Goal: Task Accomplishment & Management: Use online tool/utility

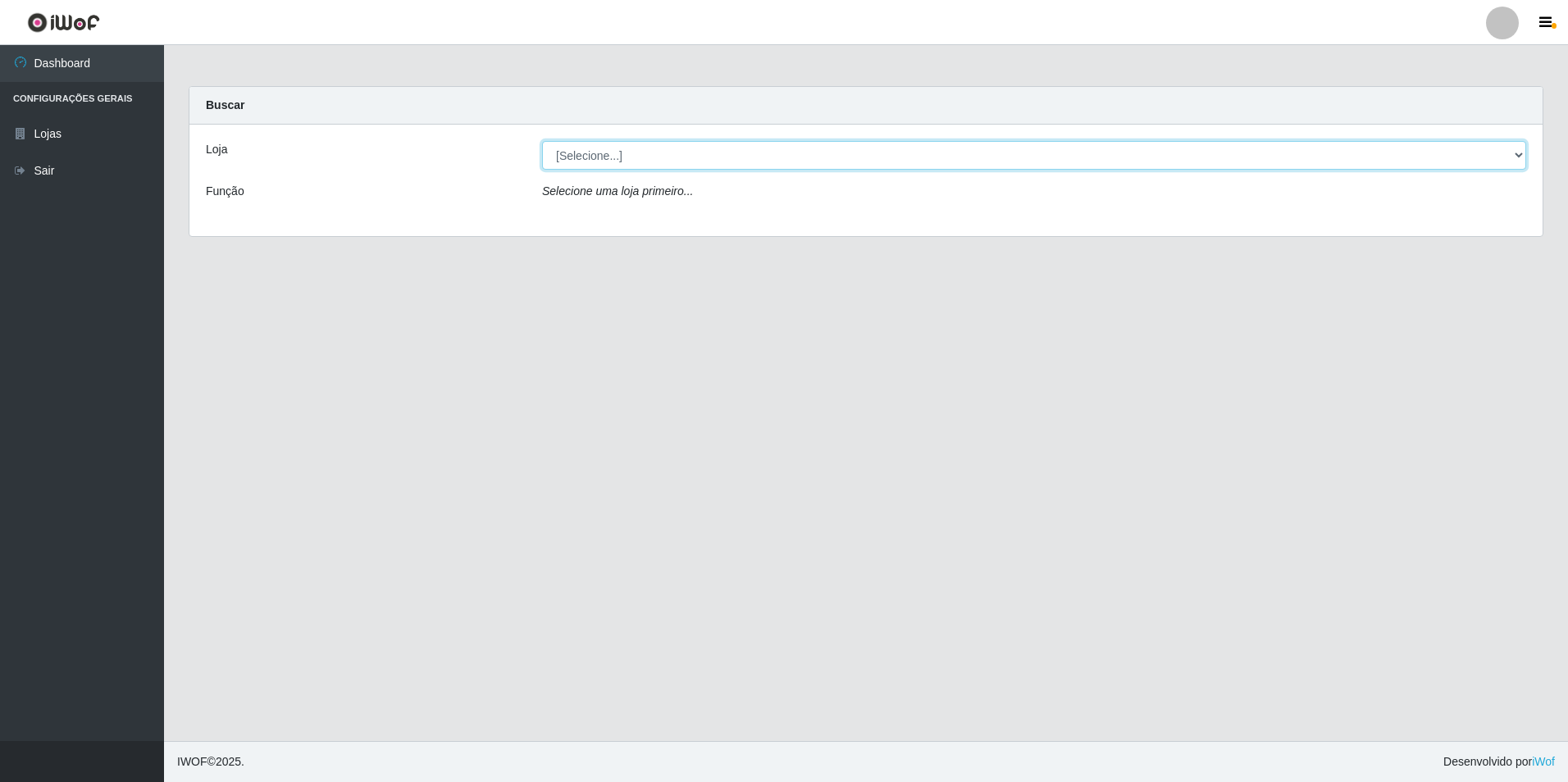
drag, startPoint x: 619, startPoint y: 145, endPoint x: 625, endPoint y: 154, distance: 10.8
click at [619, 145] on select "[Selecione...] Extrabom - Loja 57 Anchieta" at bounding box center [1034, 155] width 984 height 29
select select "470"
click at [542, 141] on select "[Selecione...] Extrabom - Loja 57 Anchieta" at bounding box center [1034, 155] width 984 height 29
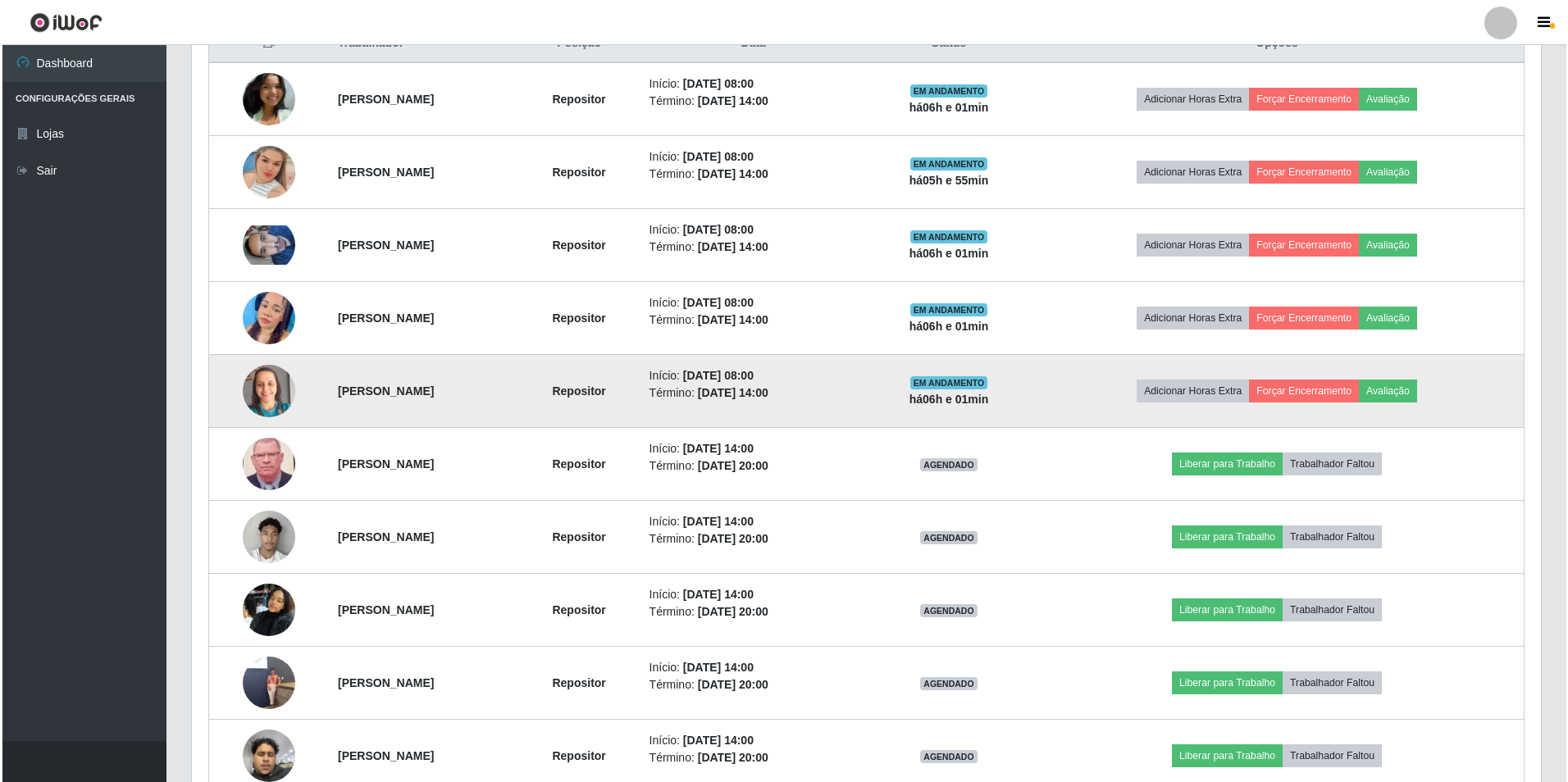
scroll to position [738, 0]
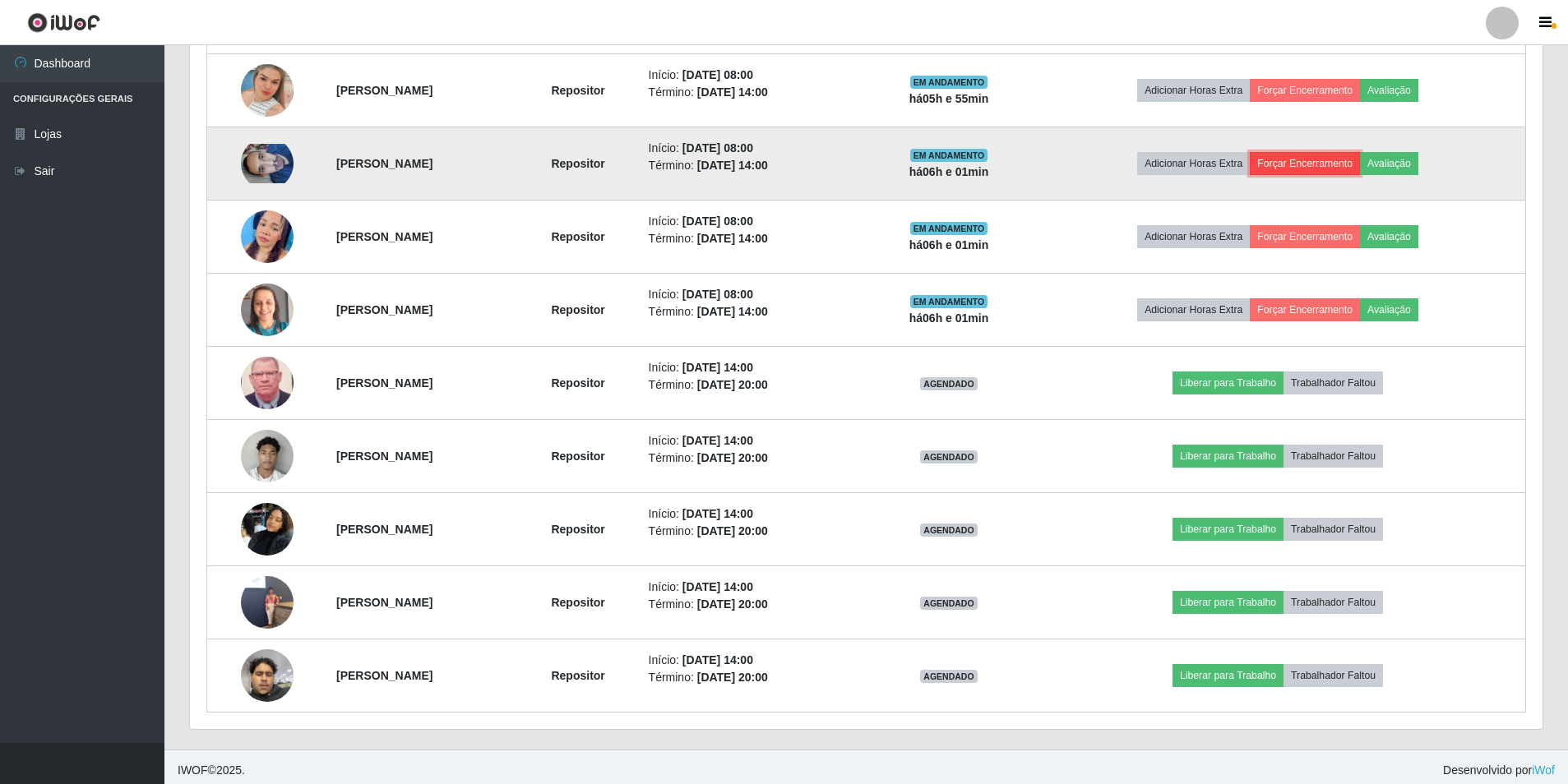
click at [1336, 164] on button "Forçar Encerramento" at bounding box center [1305, 164] width 111 height 23
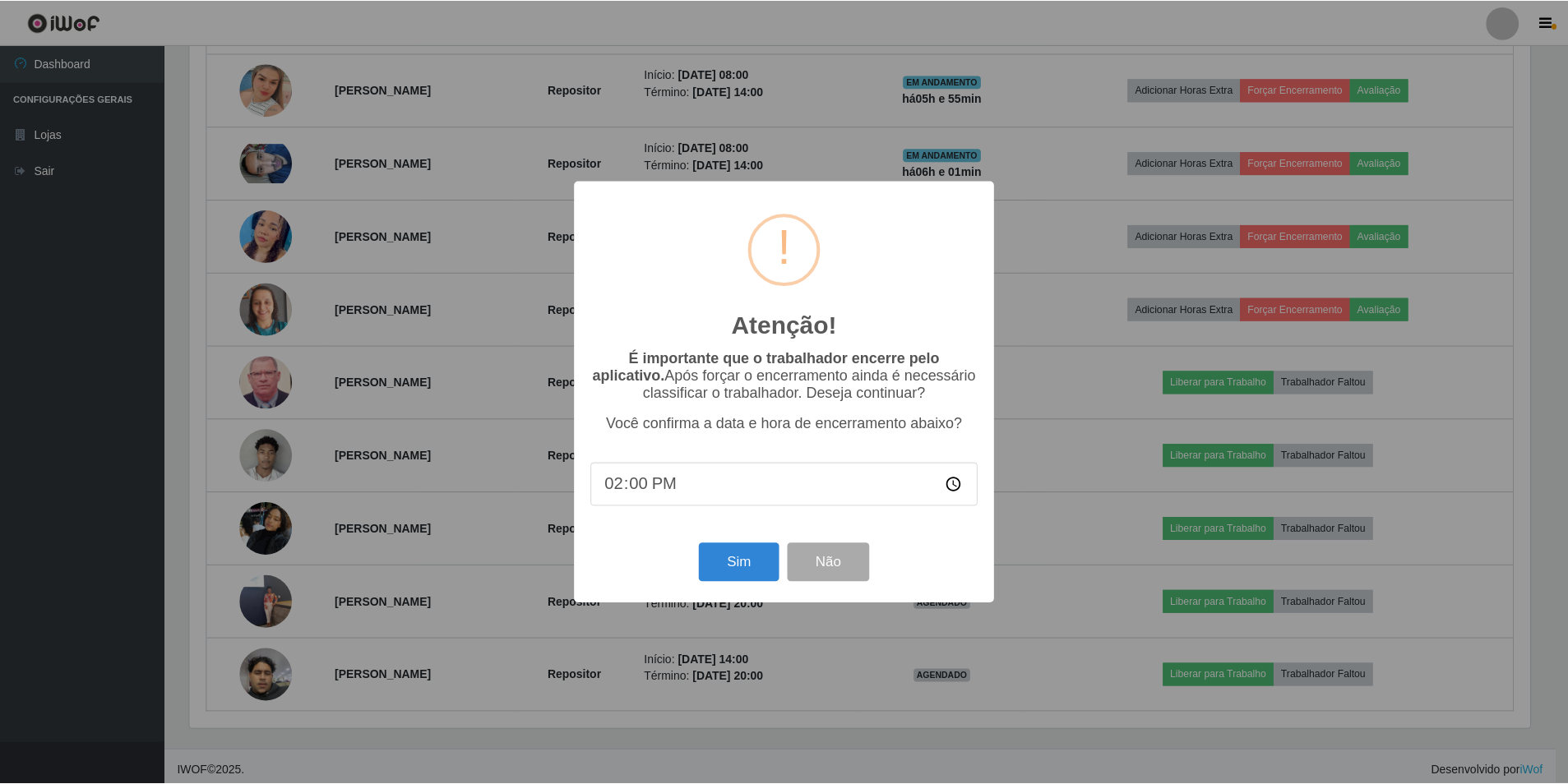
scroll to position [341, 1345]
click at [723, 573] on button "Sim" at bounding box center [740, 563] width 80 height 39
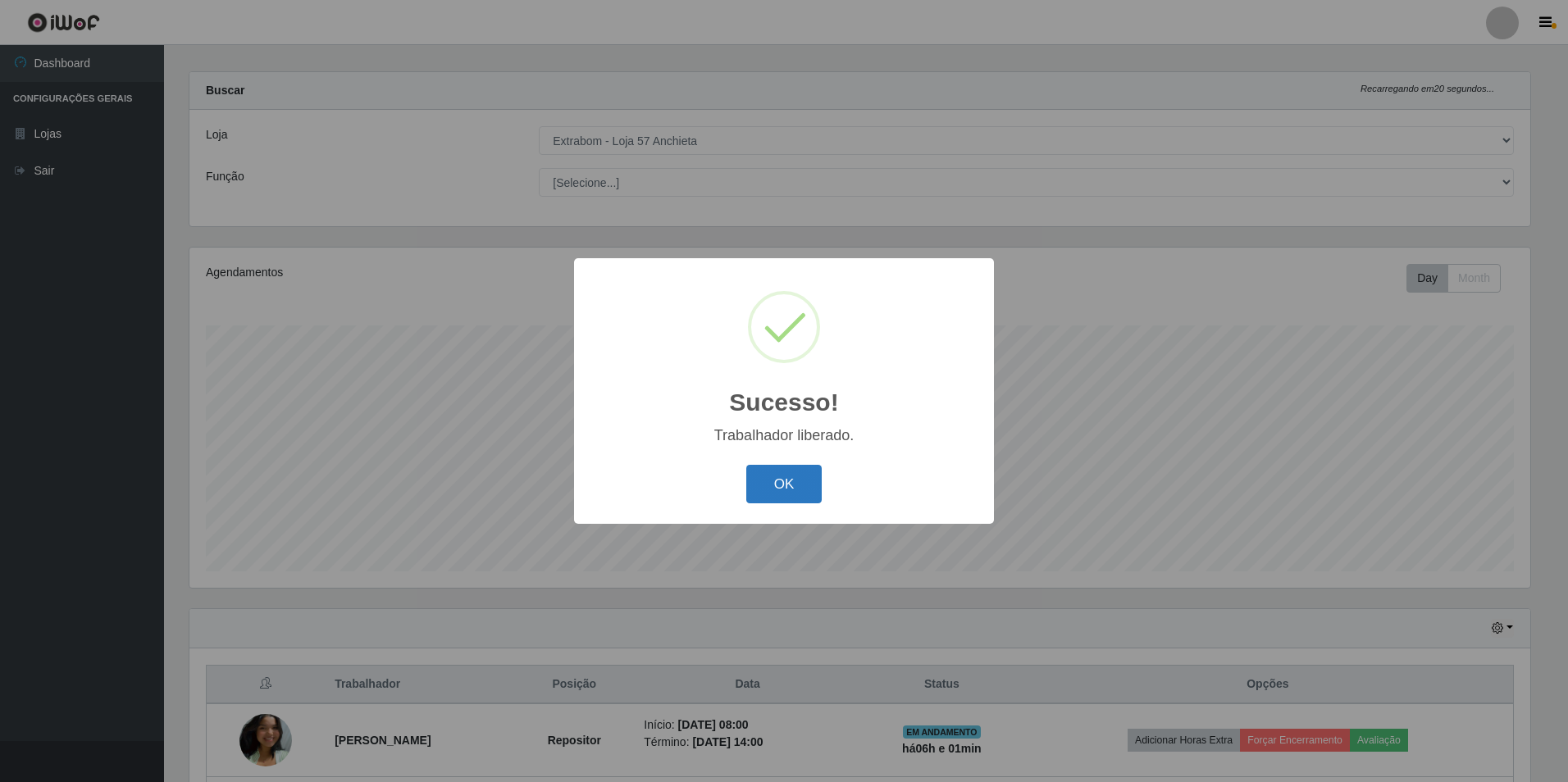
click at [788, 478] on button "OK" at bounding box center [784, 484] width 76 height 39
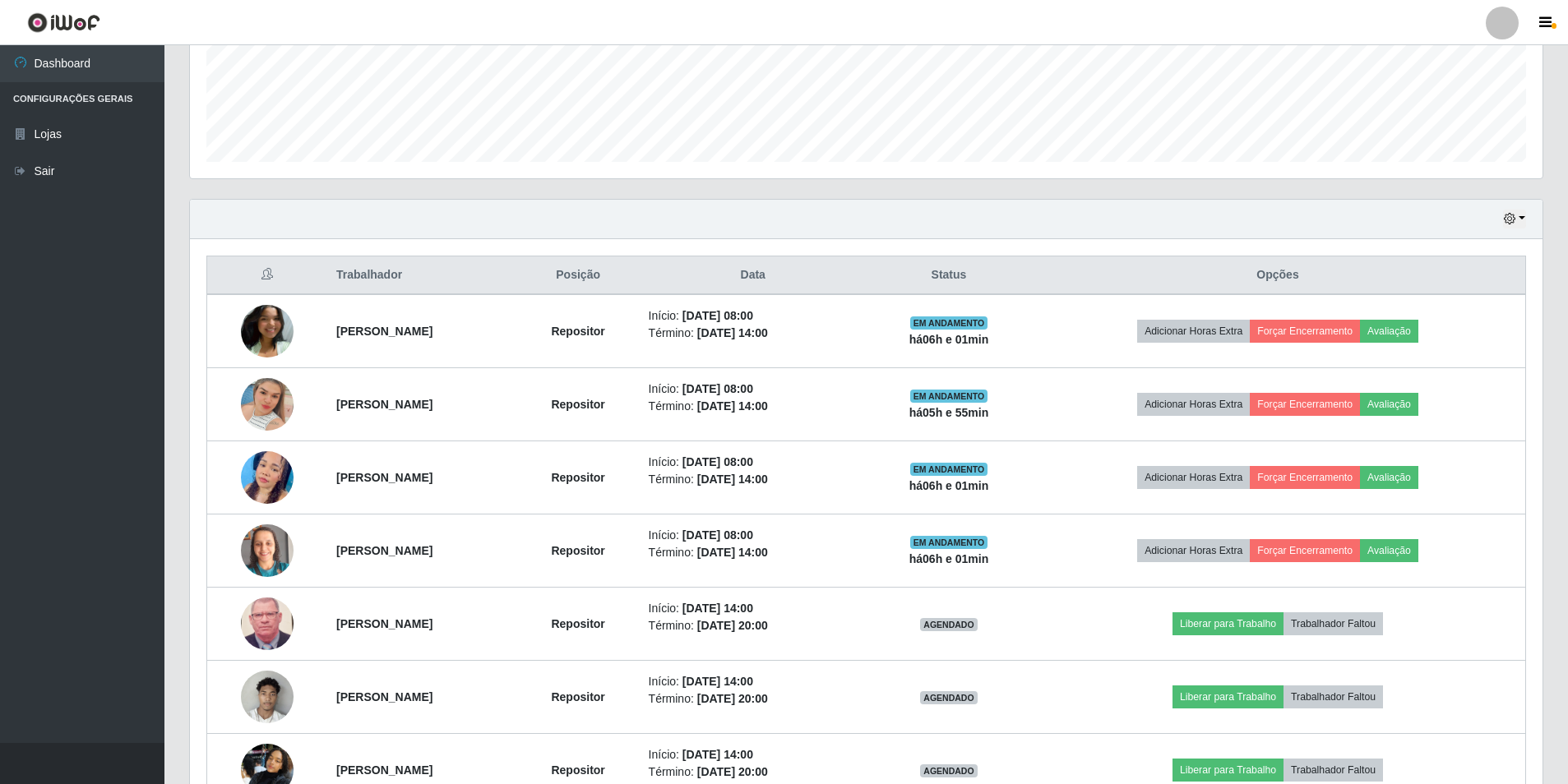
scroll to position [508, 0]
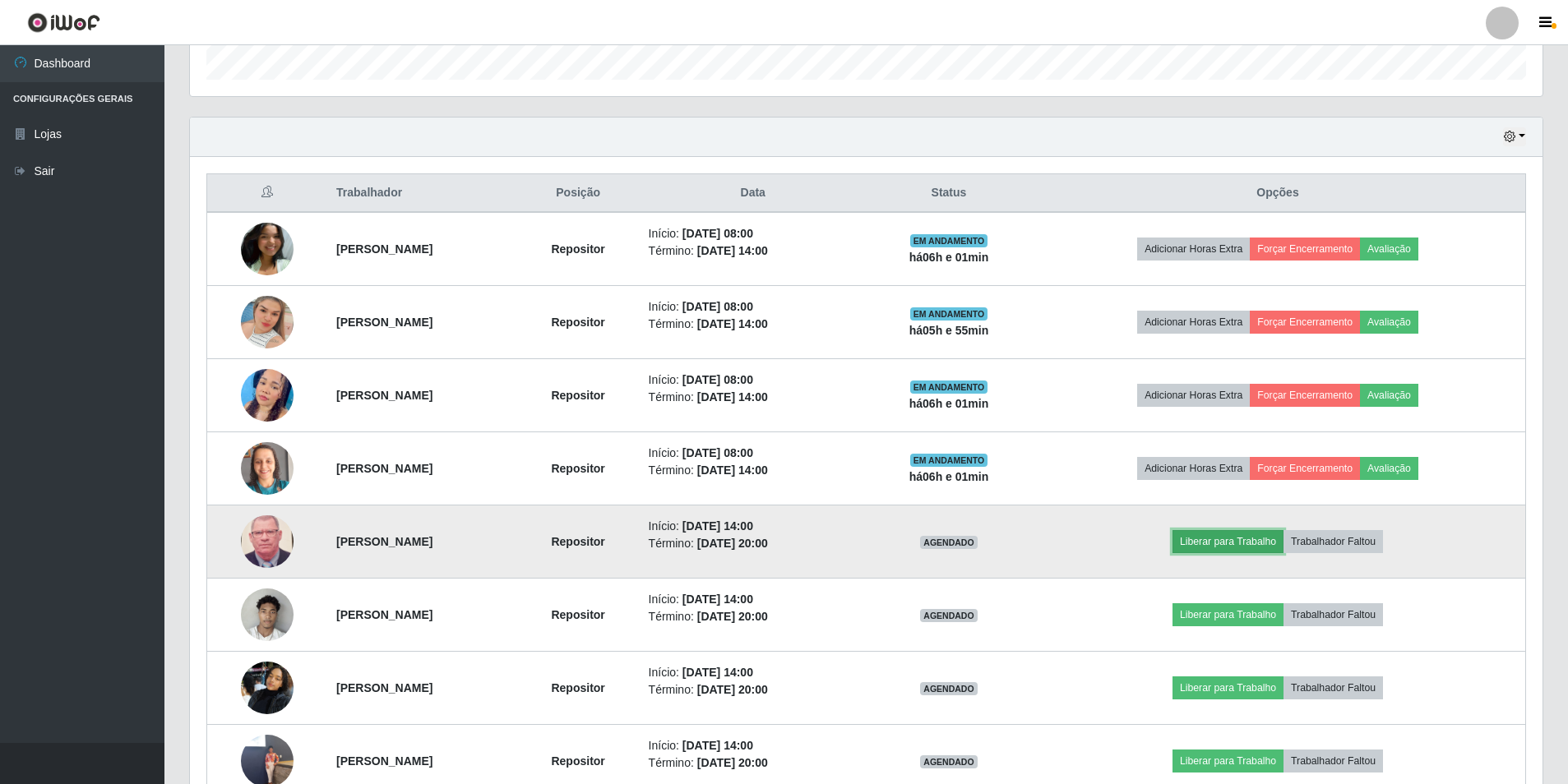
click at [1265, 544] on button "Liberar para Trabalho" at bounding box center [1228, 542] width 111 height 23
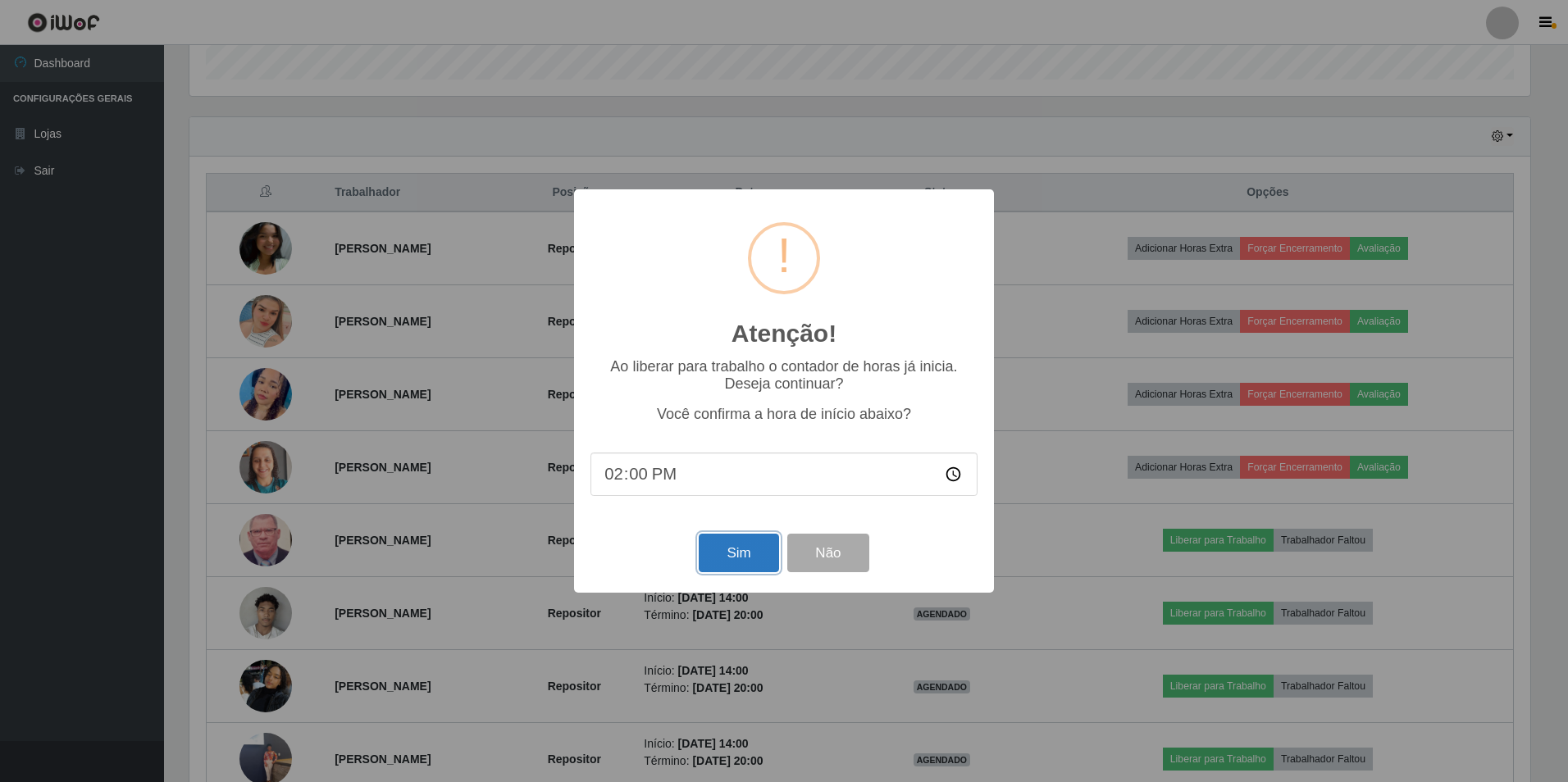
click at [745, 556] on button "Sim" at bounding box center [738, 553] width 79 height 39
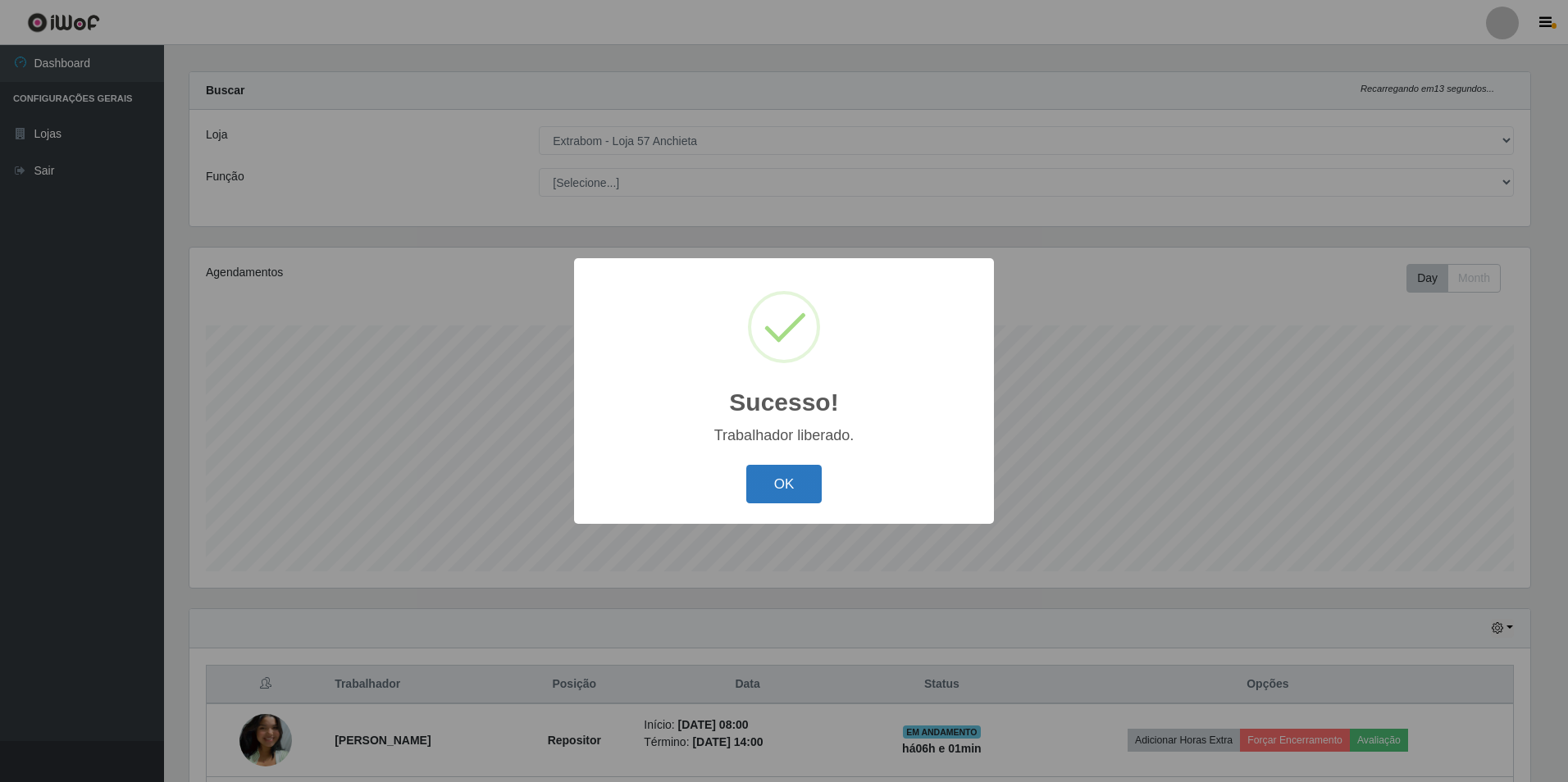
click at [773, 475] on button "OK" at bounding box center [784, 484] width 76 height 39
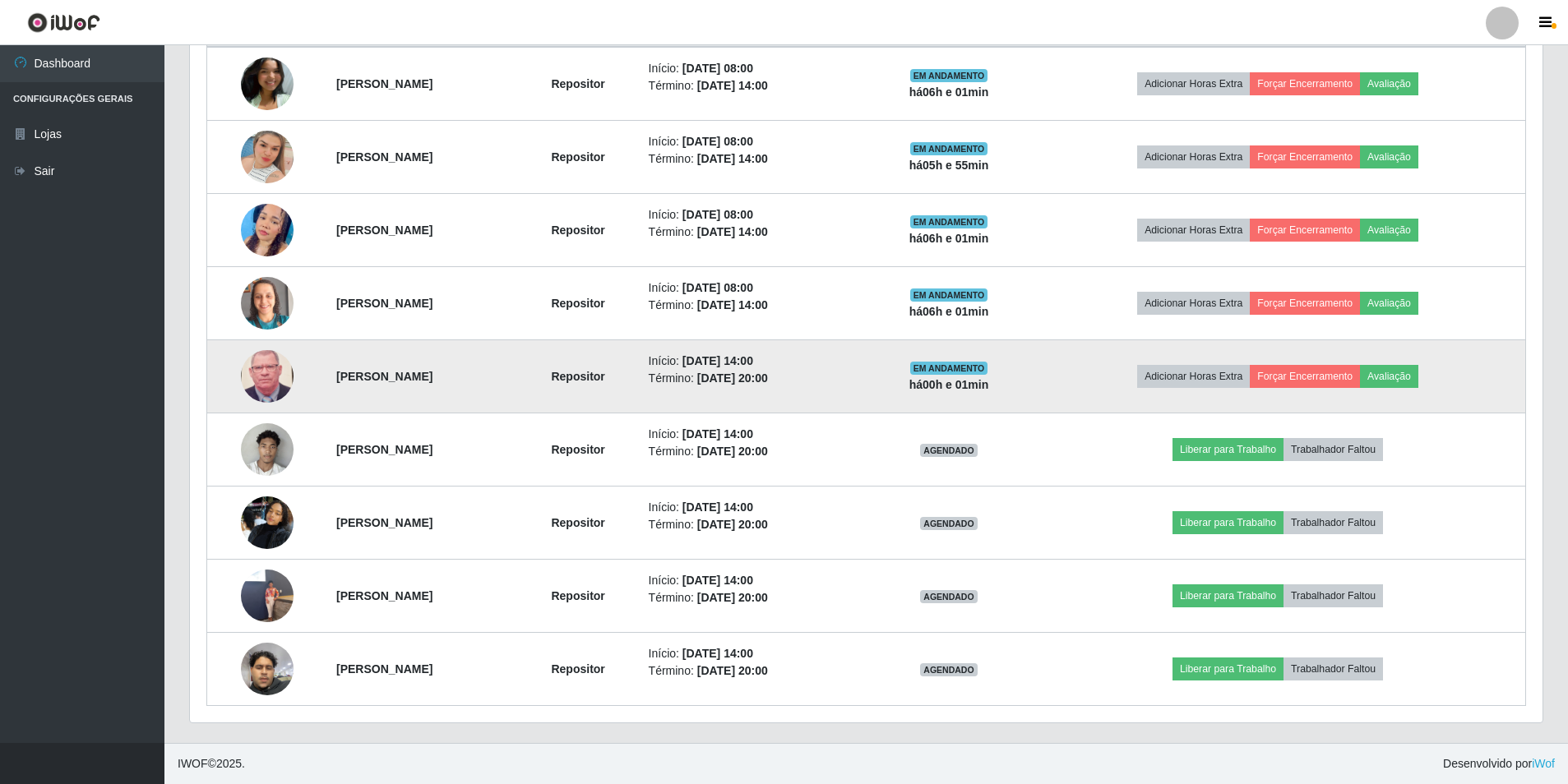
scroll to position [509, 0]
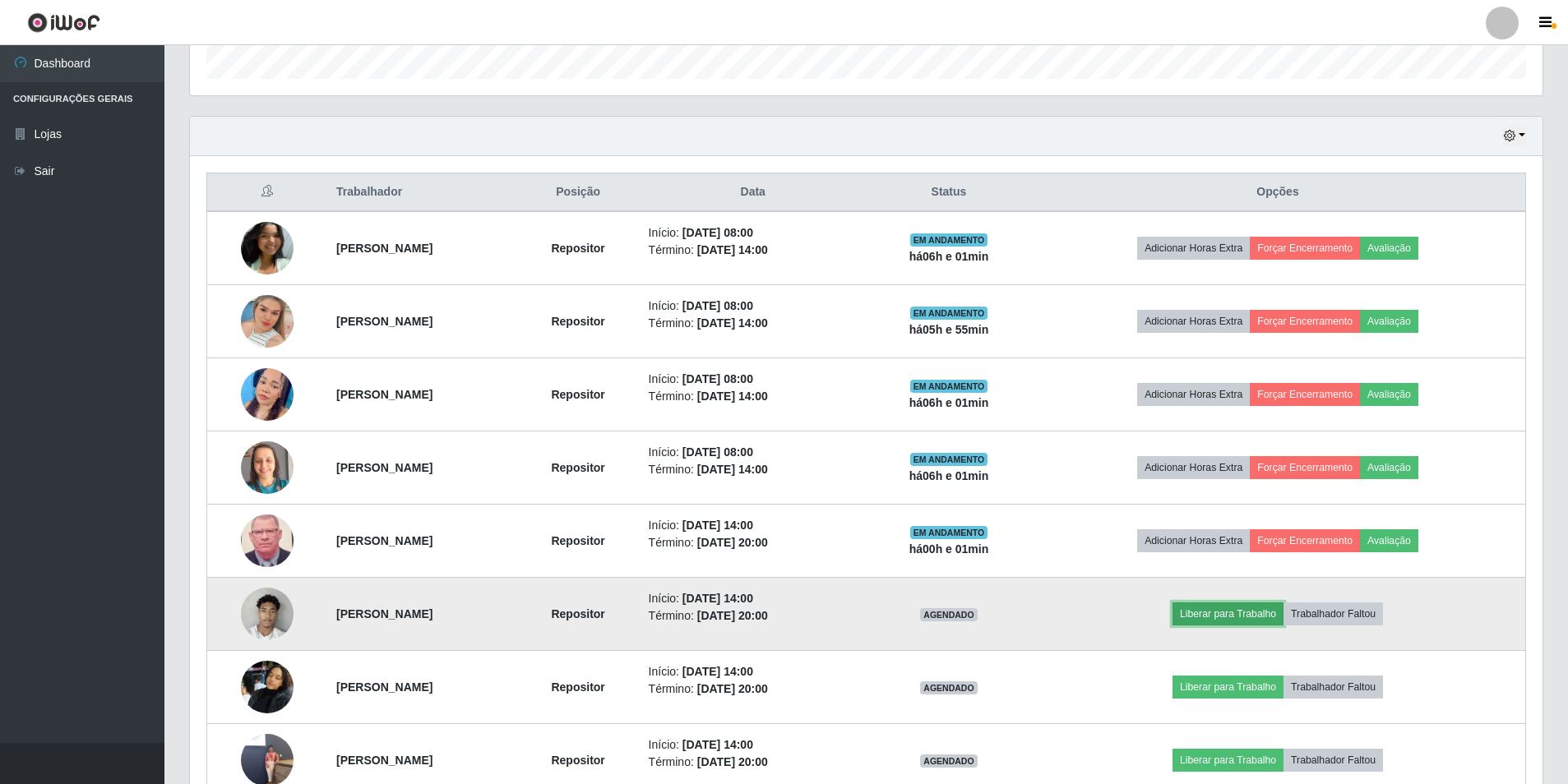
click at [1242, 608] on button "Liberar para Trabalho" at bounding box center [1228, 614] width 111 height 23
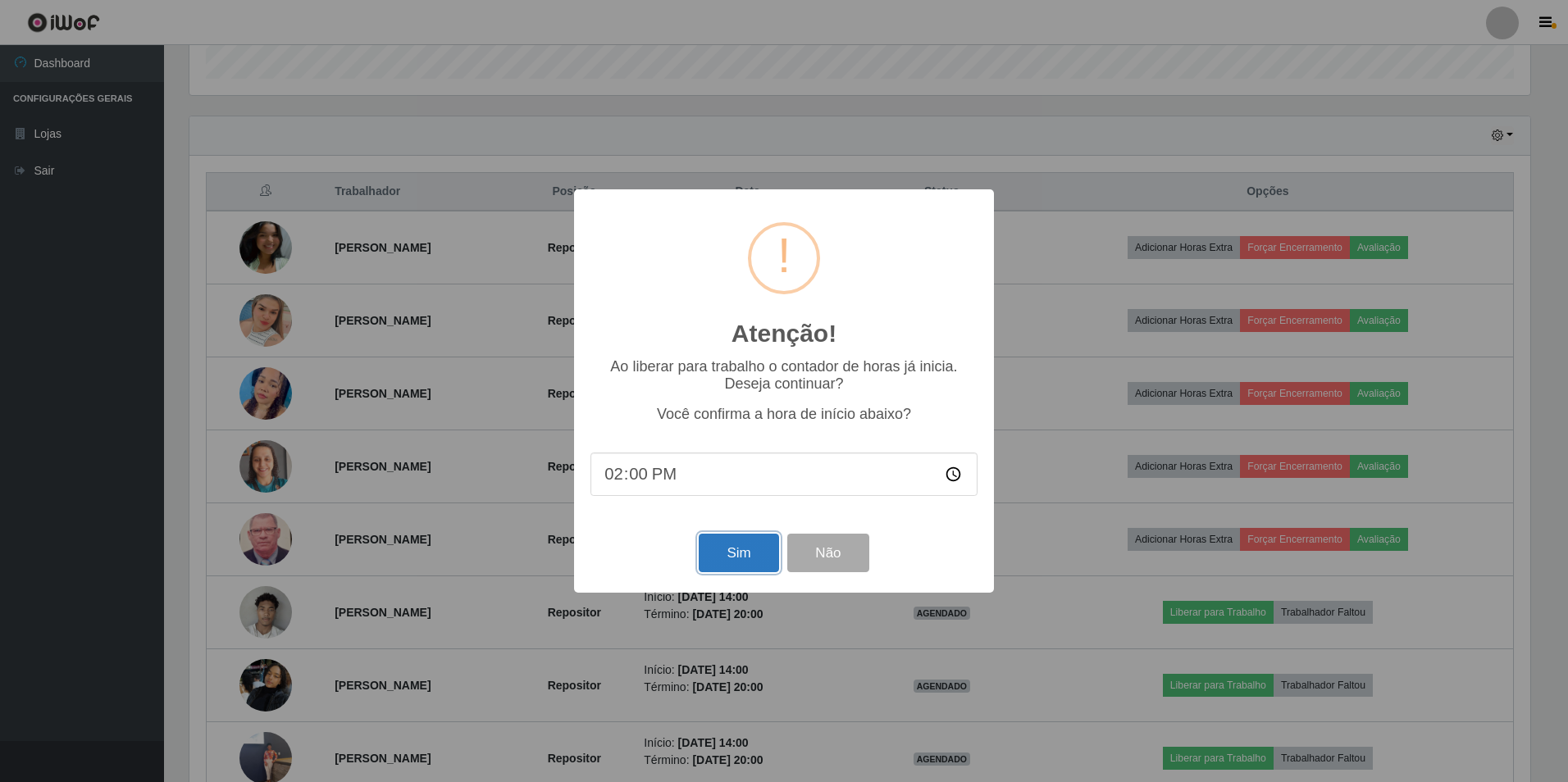
click at [760, 558] on button "Sim" at bounding box center [738, 553] width 79 height 39
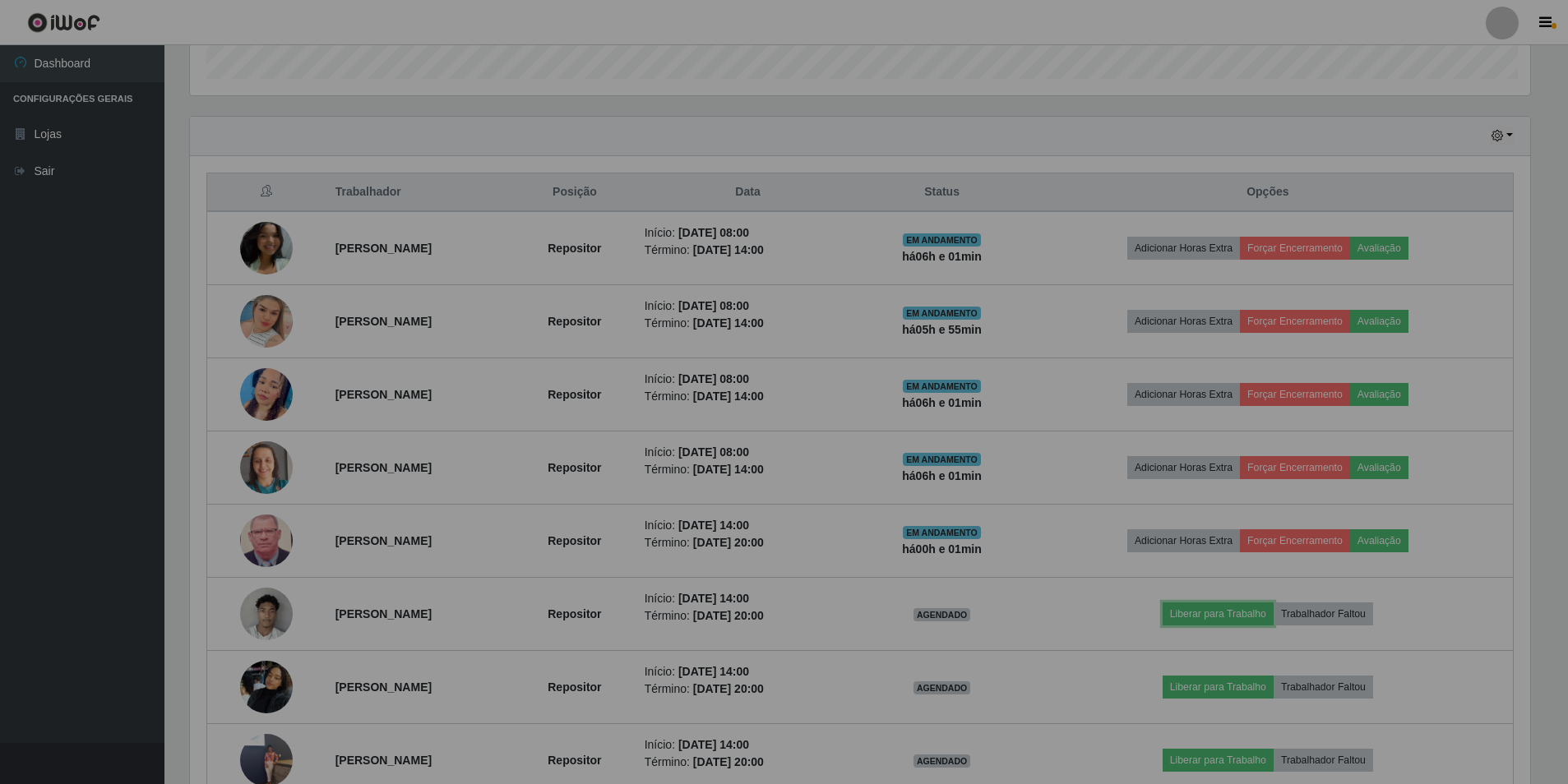
scroll to position [0, 0]
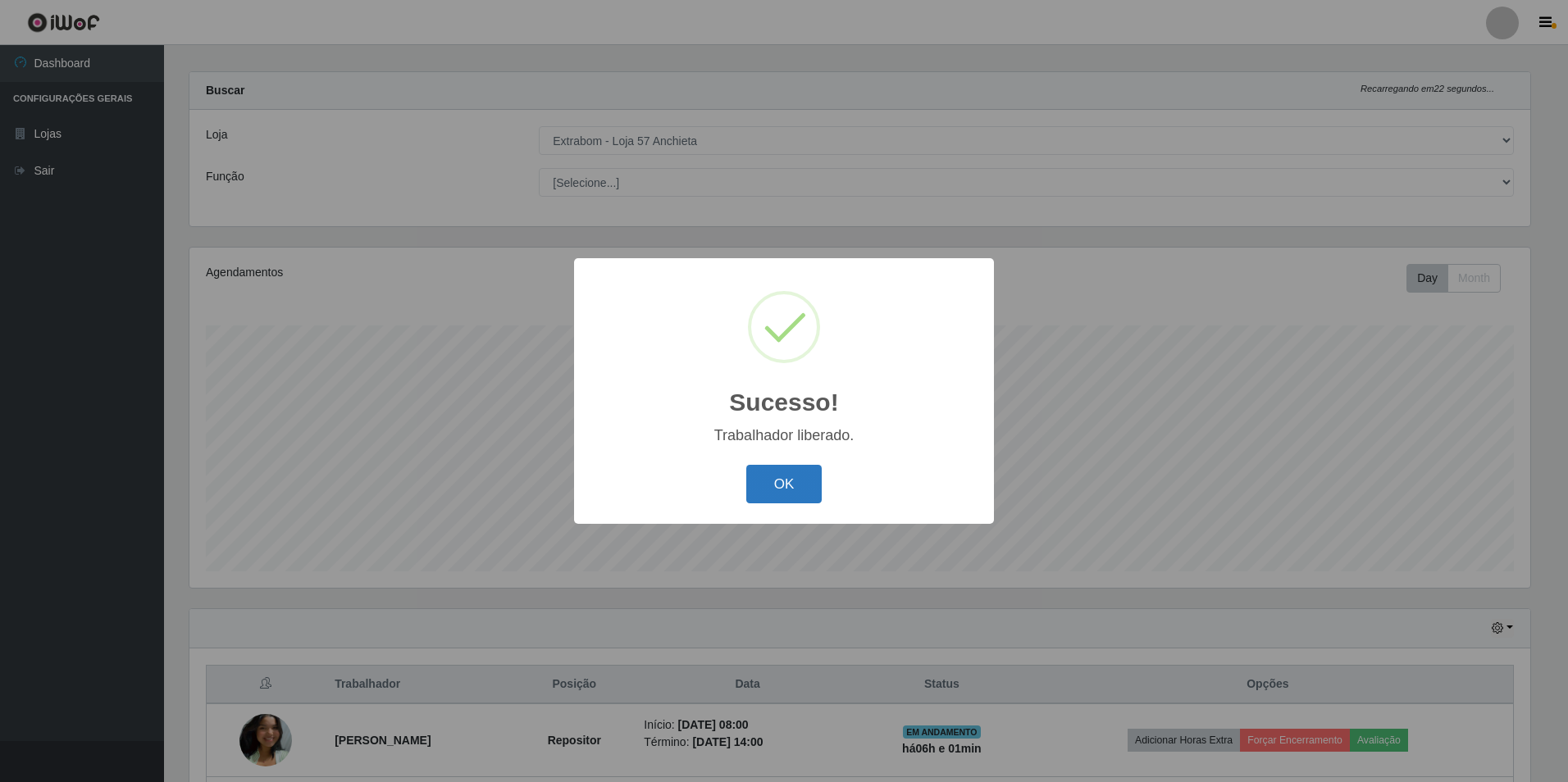
click at [769, 482] on button "OK" at bounding box center [784, 484] width 76 height 39
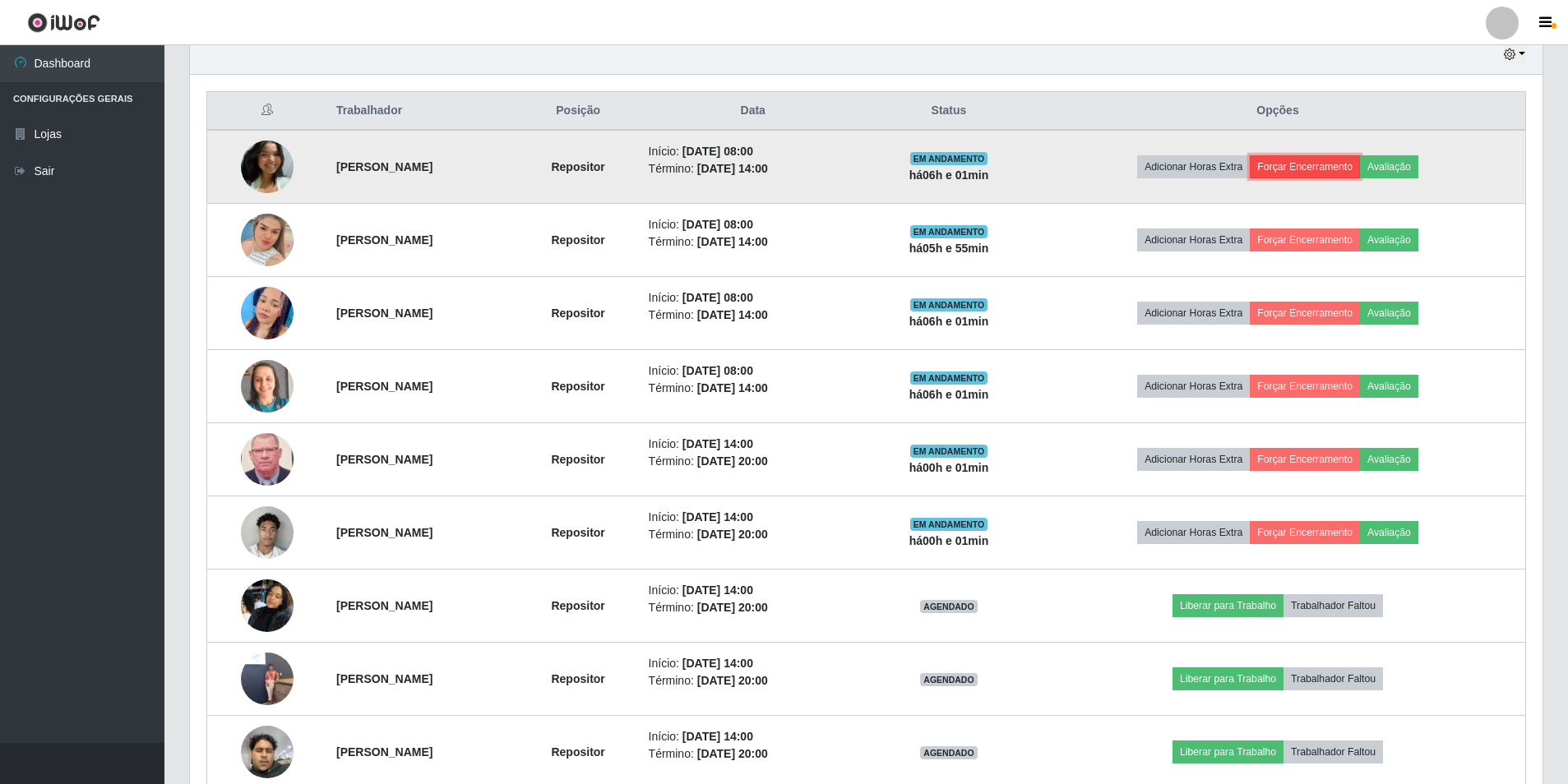
click at [1334, 173] on button "Forçar Encerramento" at bounding box center [1305, 167] width 111 height 23
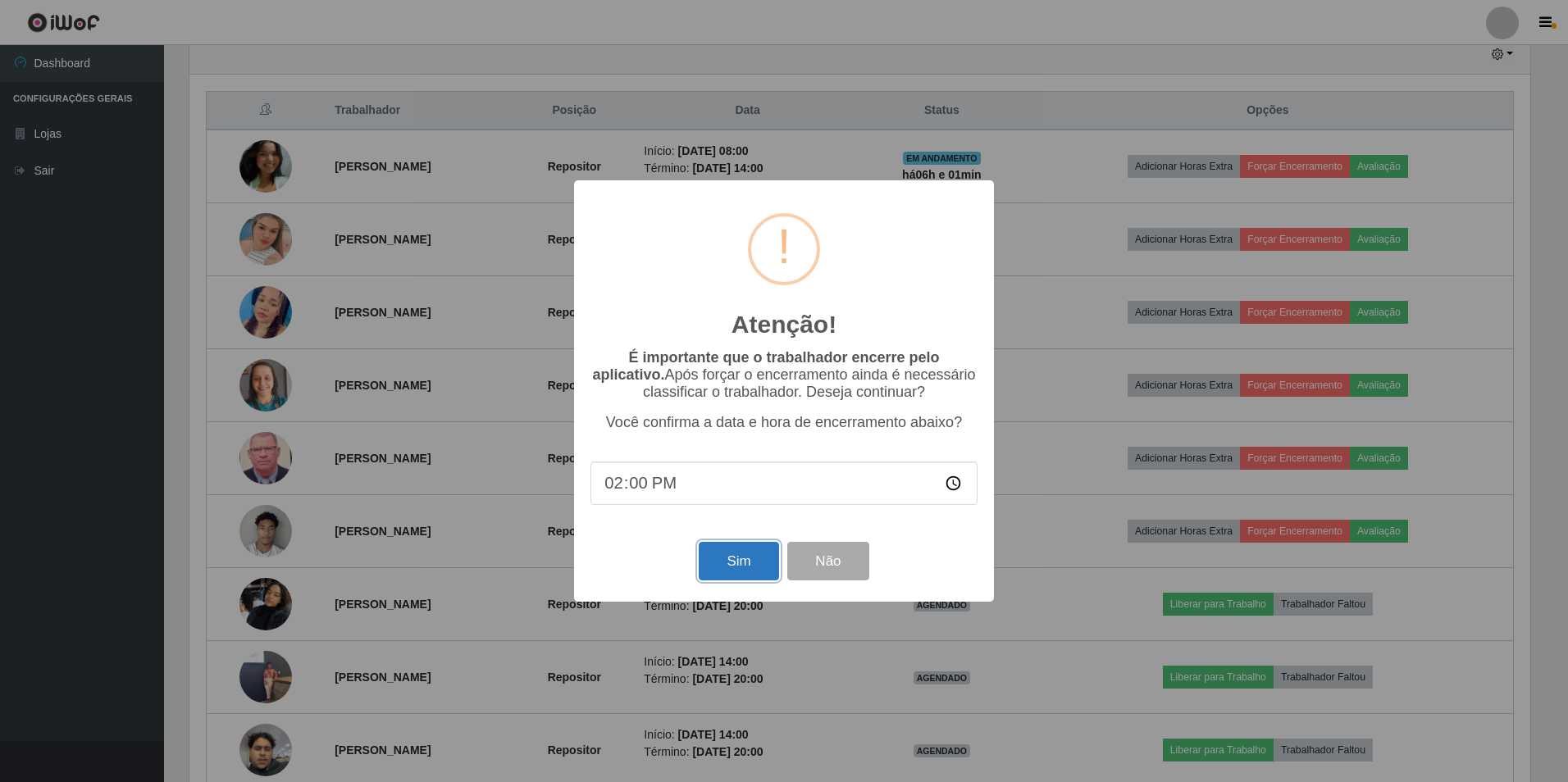
click at [709, 560] on button "Sim" at bounding box center [738, 562] width 79 height 39
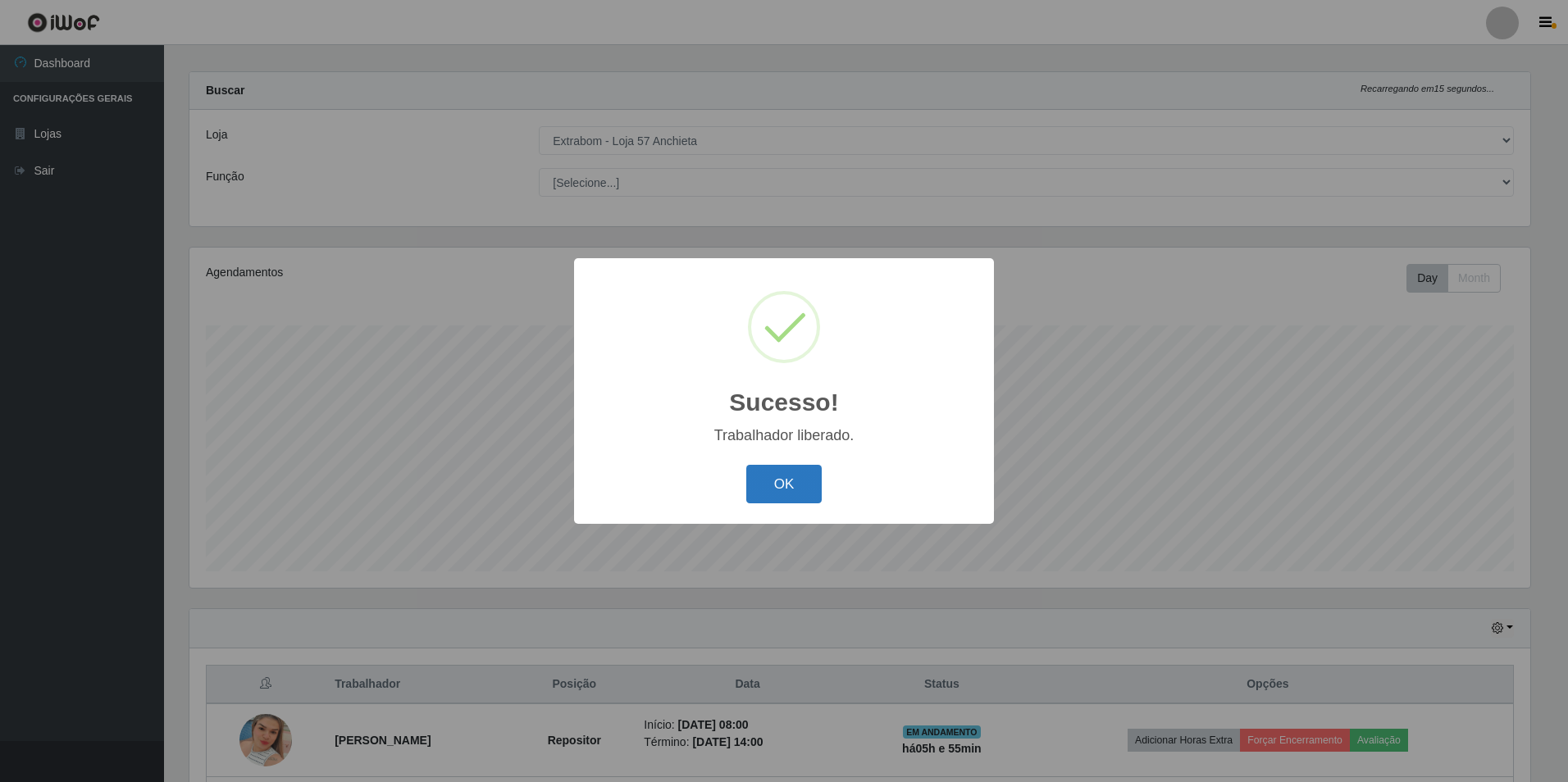
click at [804, 474] on button "OK" at bounding box center [784, 484] width 76 height 39
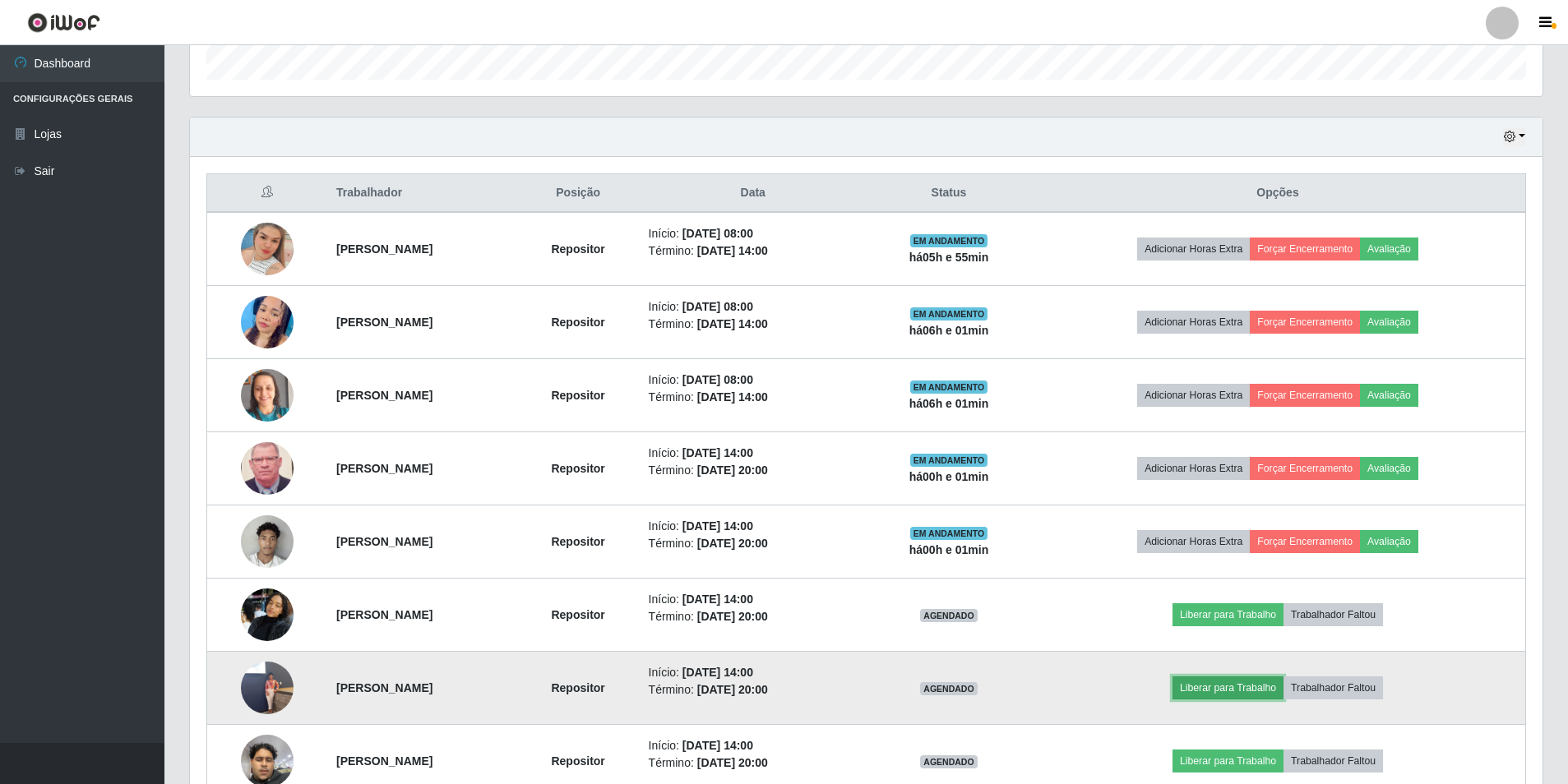
click at [1255, 691] on button "Liberar para Trabalho" at bounding box center [1228, 688] width 111 height 23
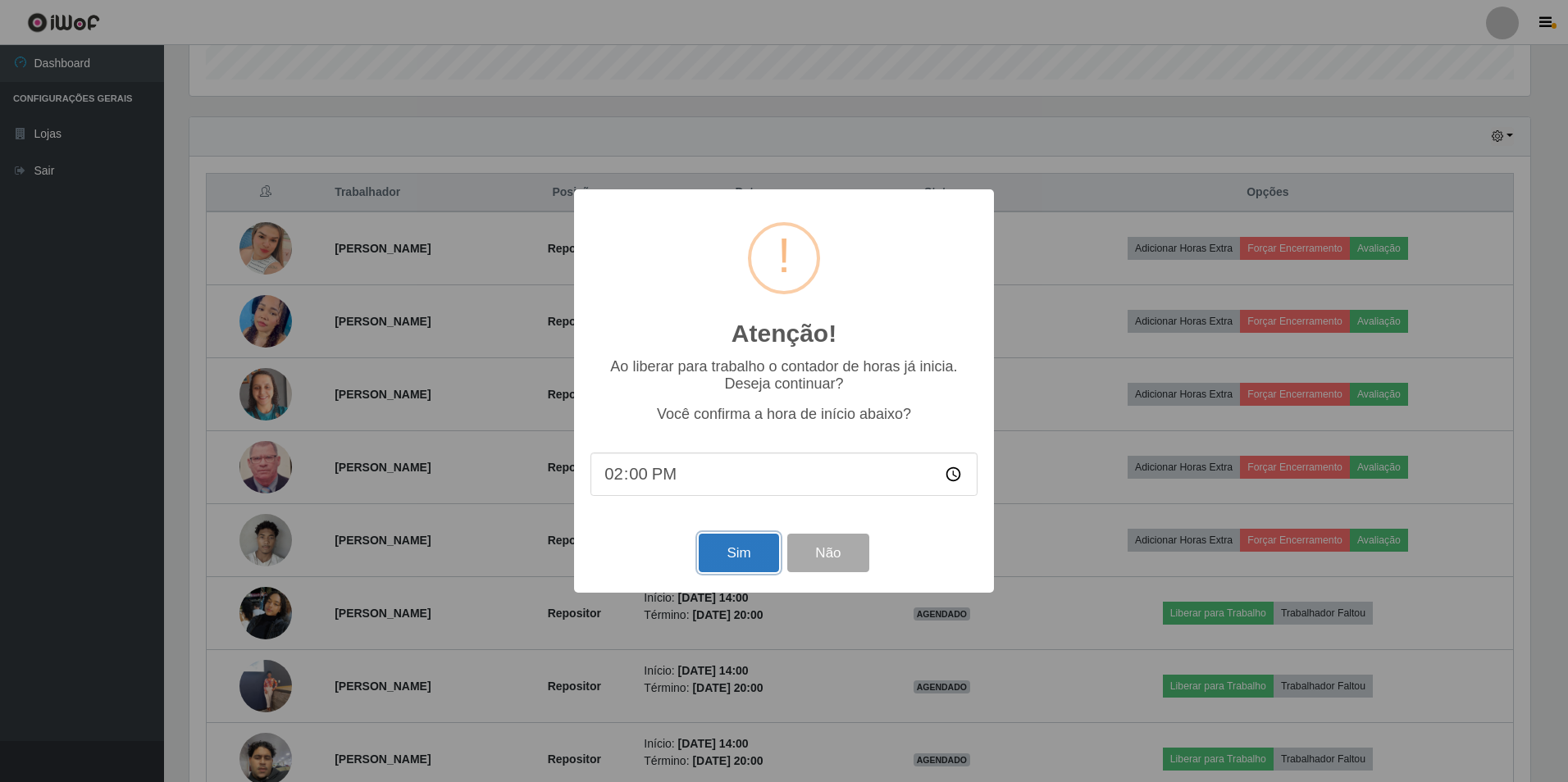
click at [760, 554] on button "Sim" at bounding box center [738, 553] width 79 height 39
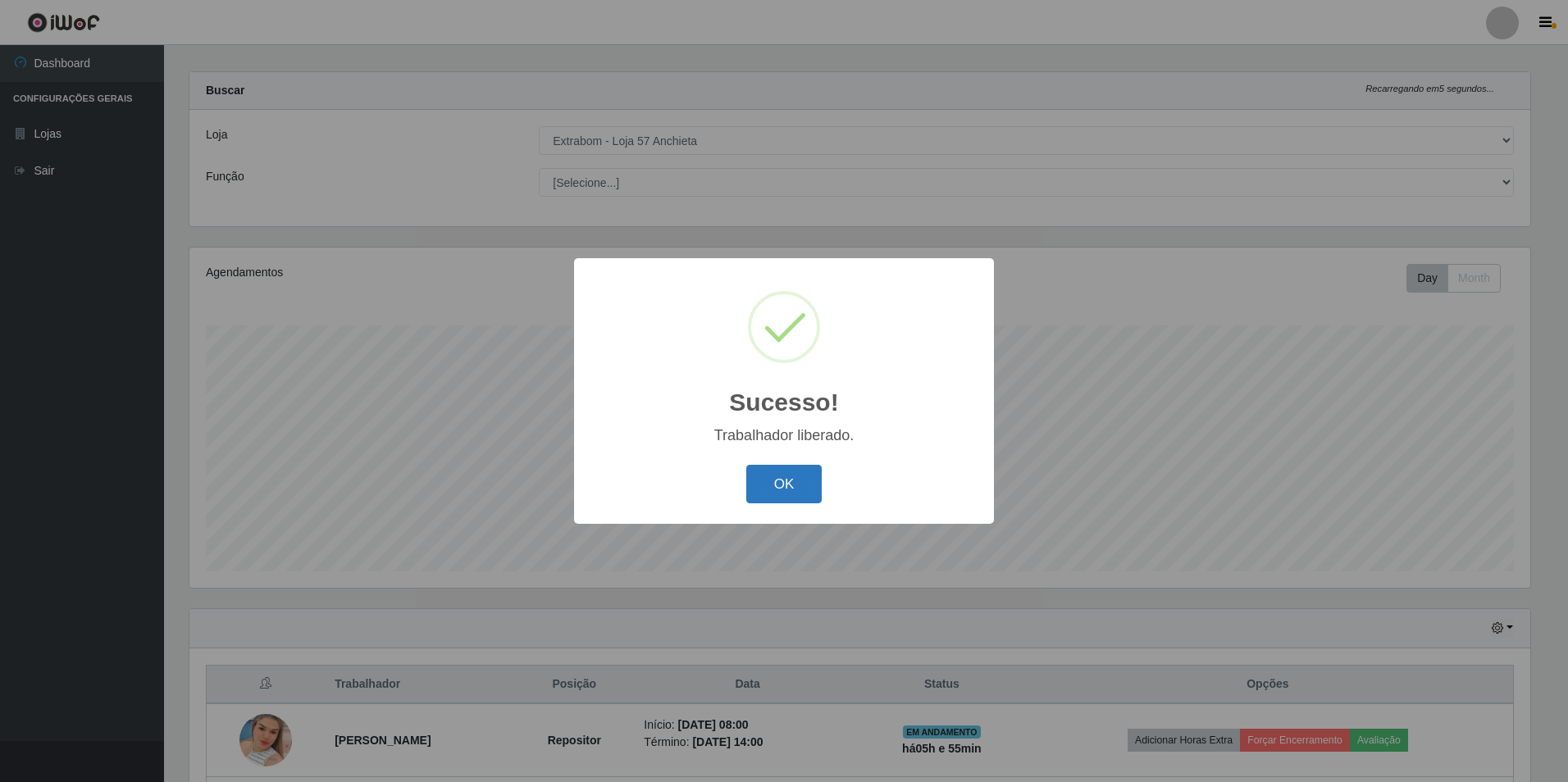
click at [760, 488] on button "OK" at bounding box center [784, 484] width 76 height 39
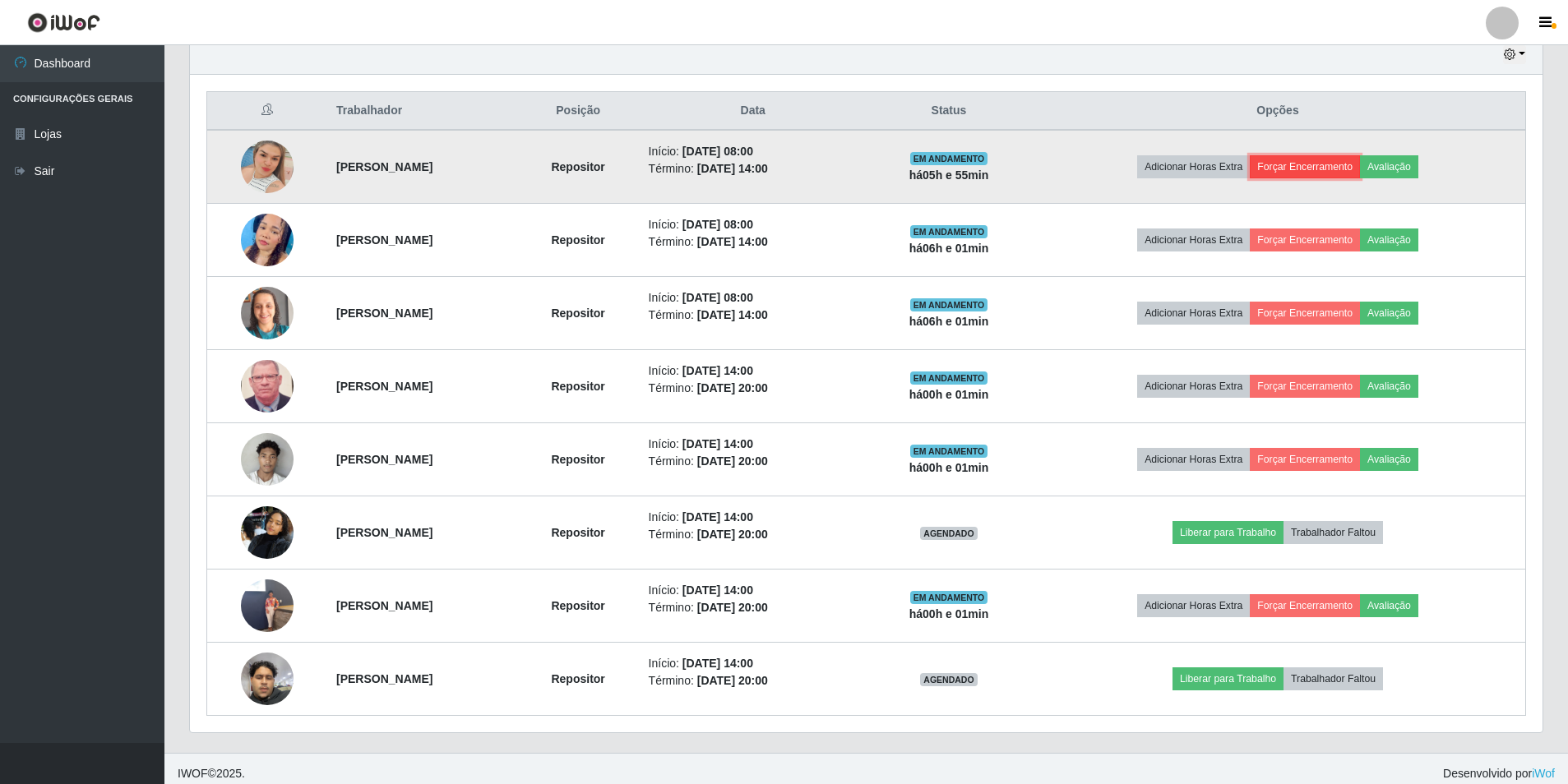
click at [1327, 171] on button "Forçar Encerramento" at bounding box center [1305, 167] width 111 height 23
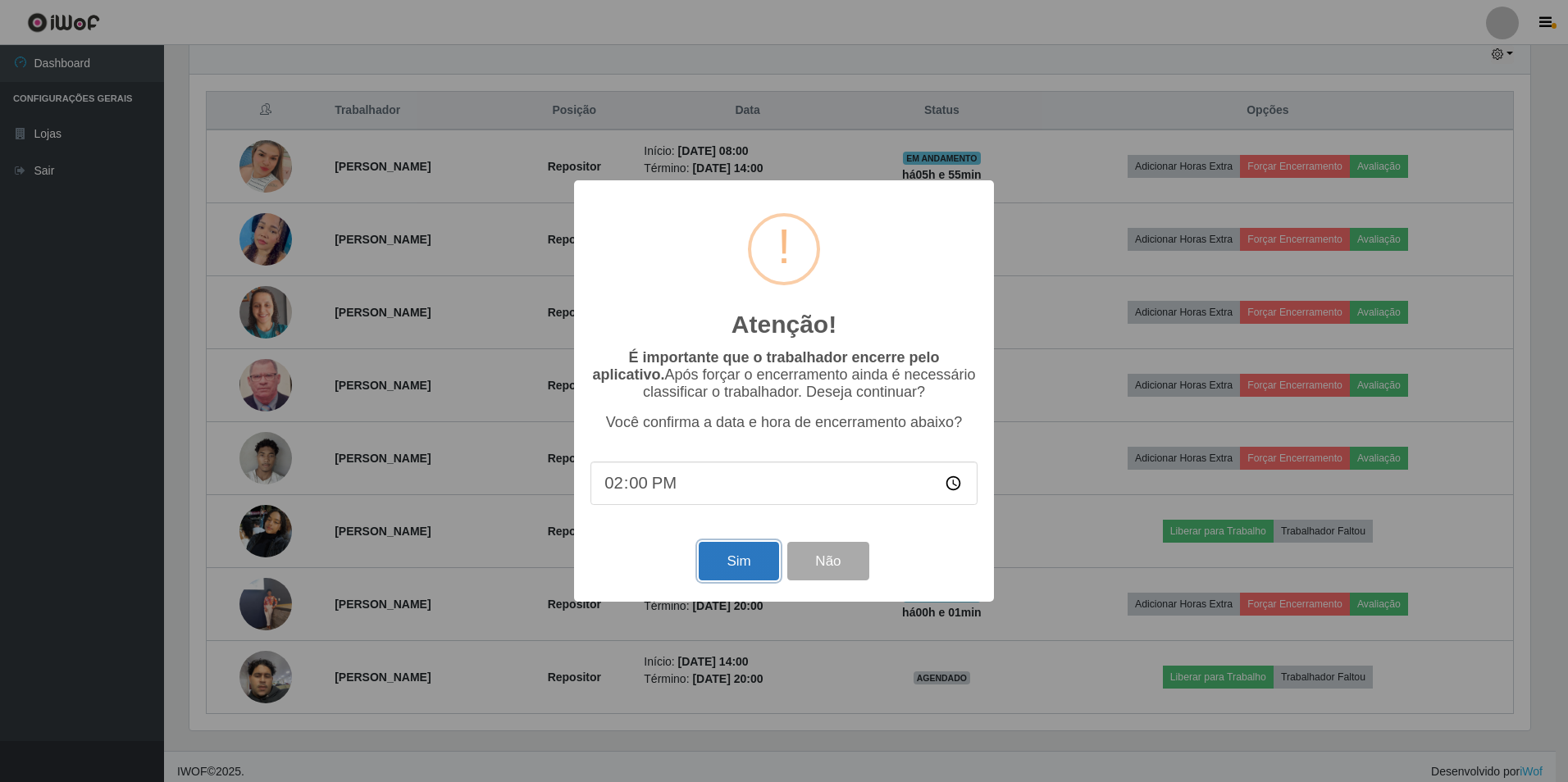
click at [740, 570] on button "Sim" at bounding box center [738, 562] width 79 height 39
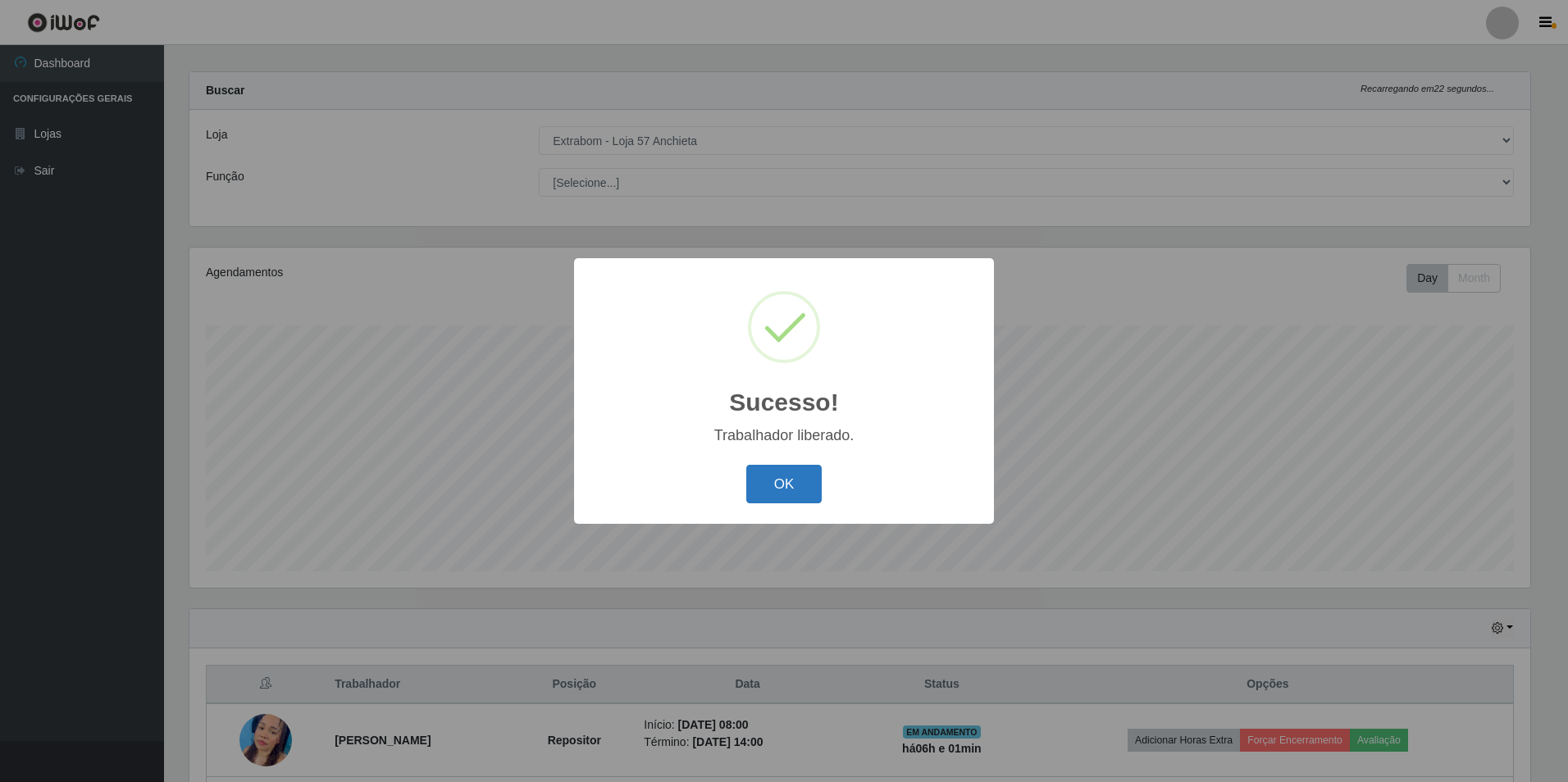
click at [795, 496] on button "OK" at bounding box center [784, 484] width 76 height 39
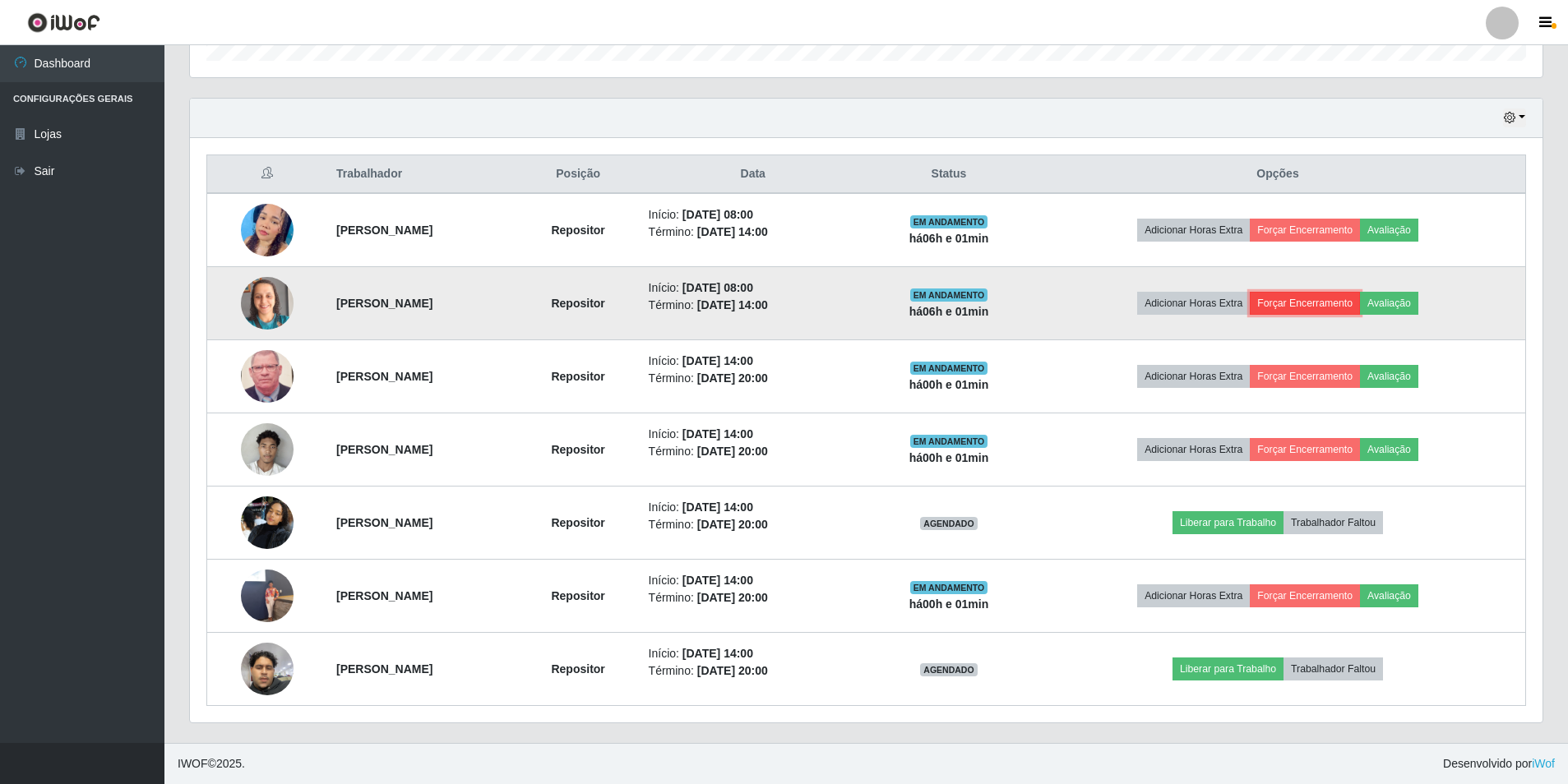
click at [1315, 304] on button "Forçar Encerramento" at bounding box center [1305, 303] width 111 height 23
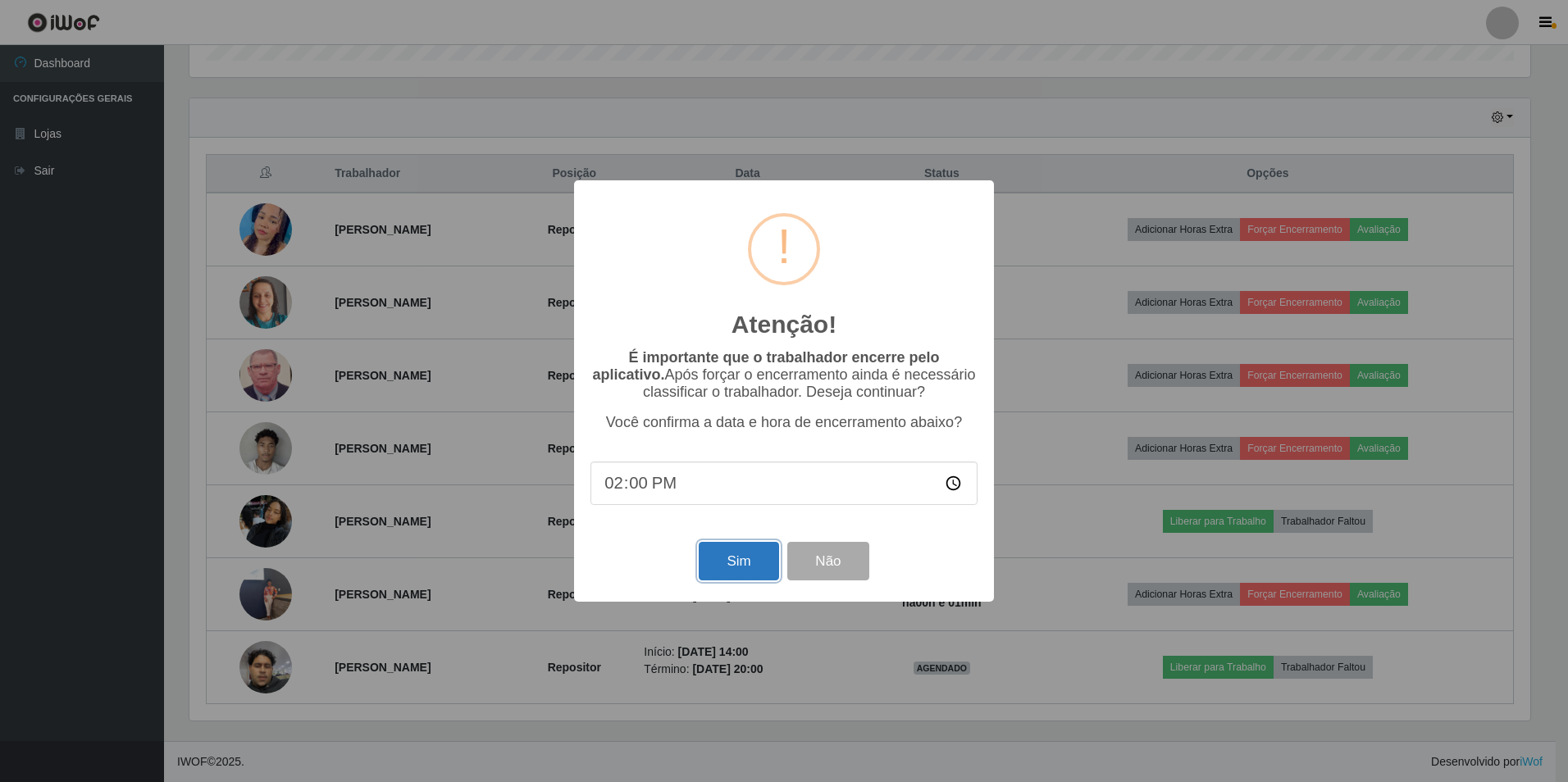
click at [737, 554] on button "Sim" at bounding box center [738, 562] width 79 height 39
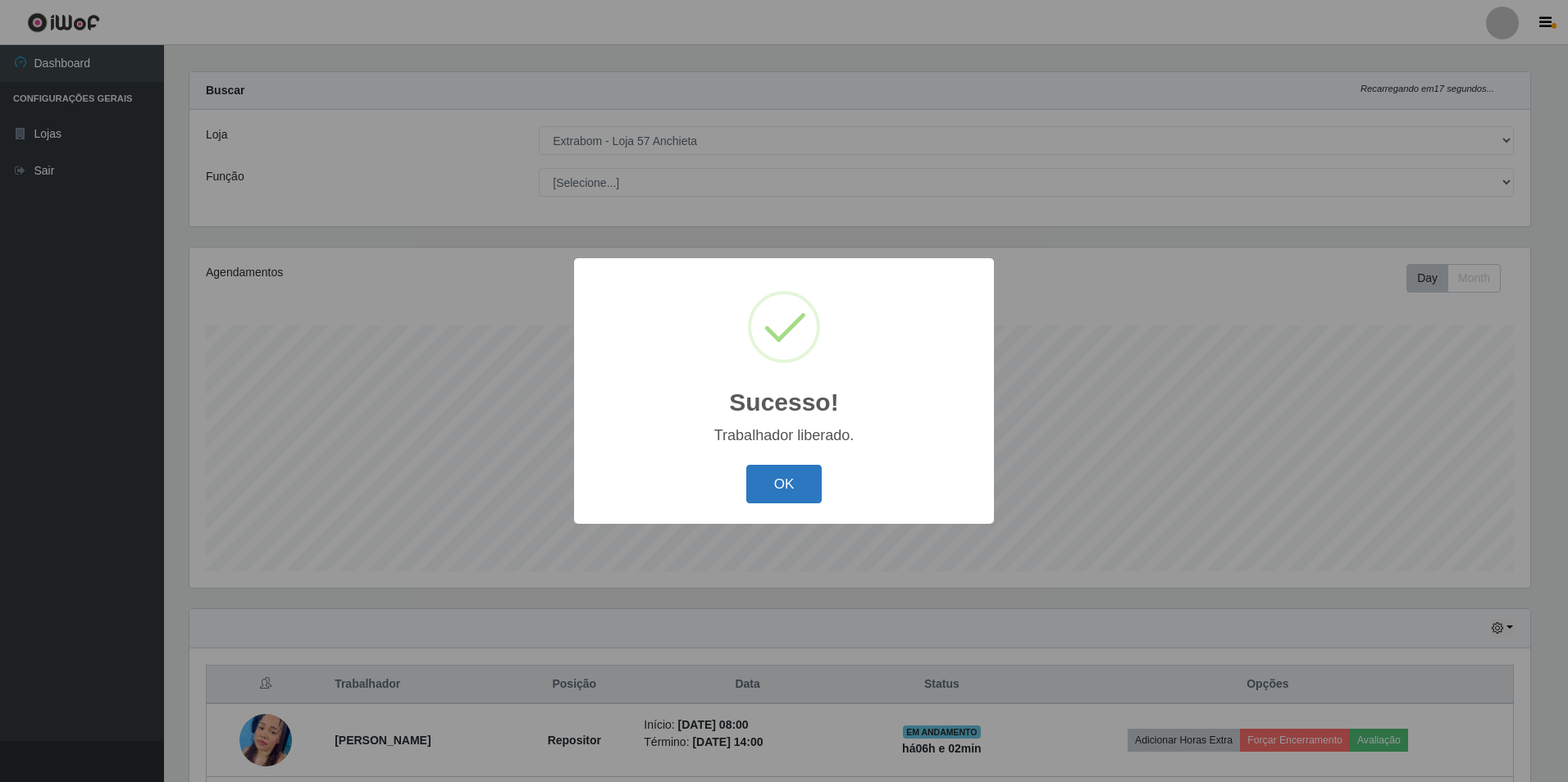
click at [799, 488] on button "OK" at bounding box center [784, 484] width 76 height 39
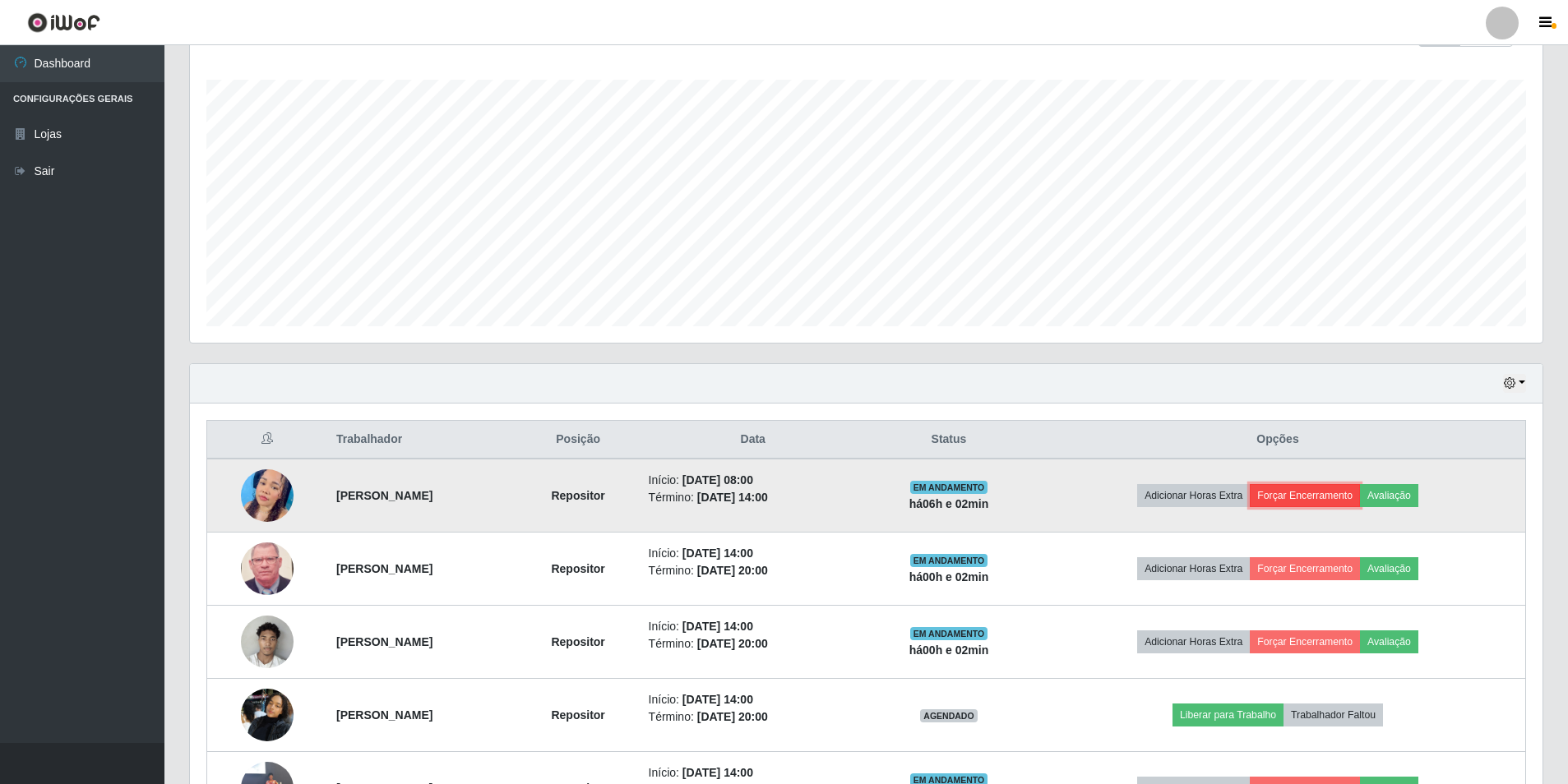
click at [1306, 499] on button "Forçar Encerramento" at bounding box center [1305, 496] width 111 height 23
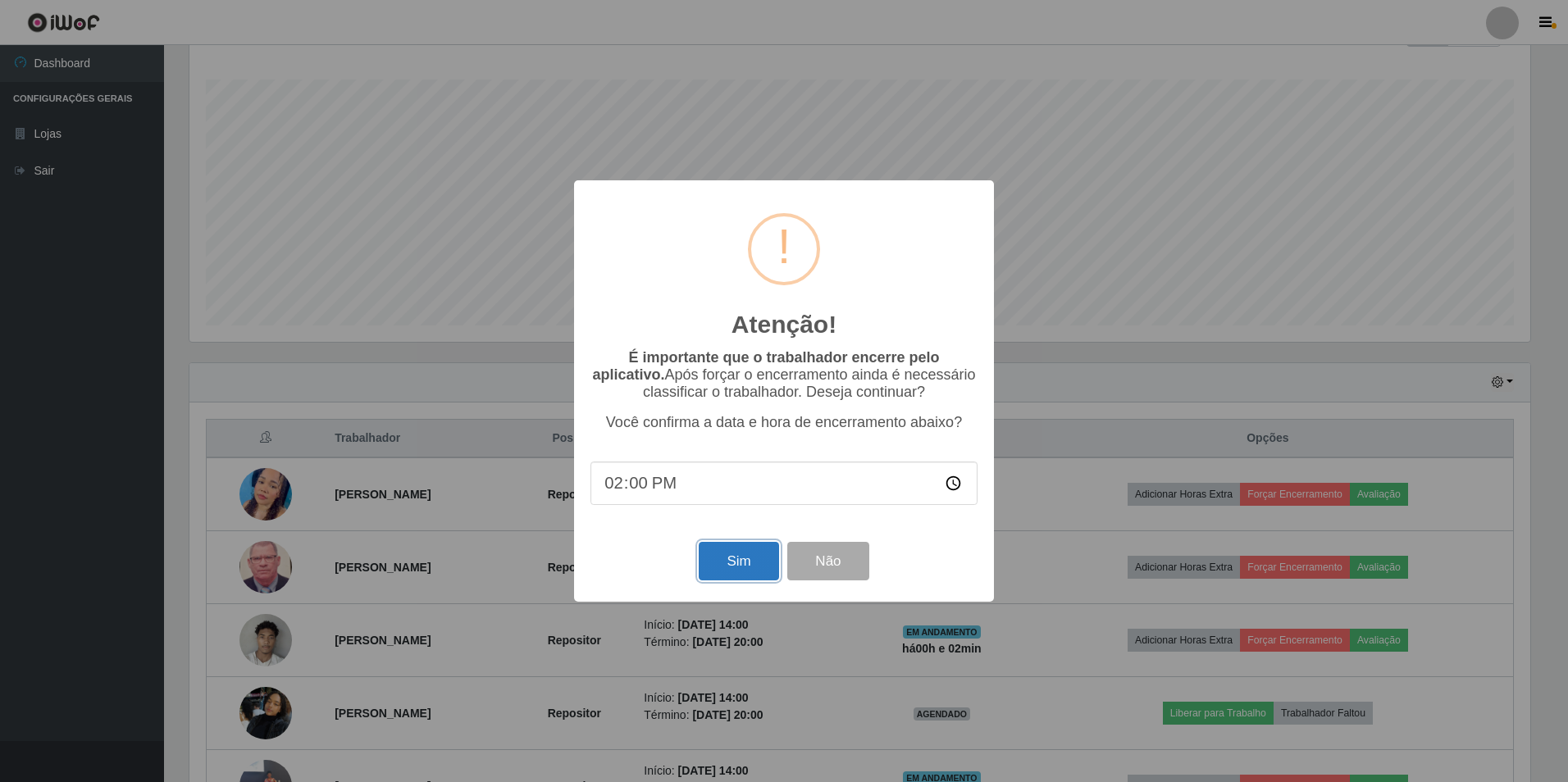
click at [726, 573] on button "Sim" at bounding box center [738, 562] width 79 height 39
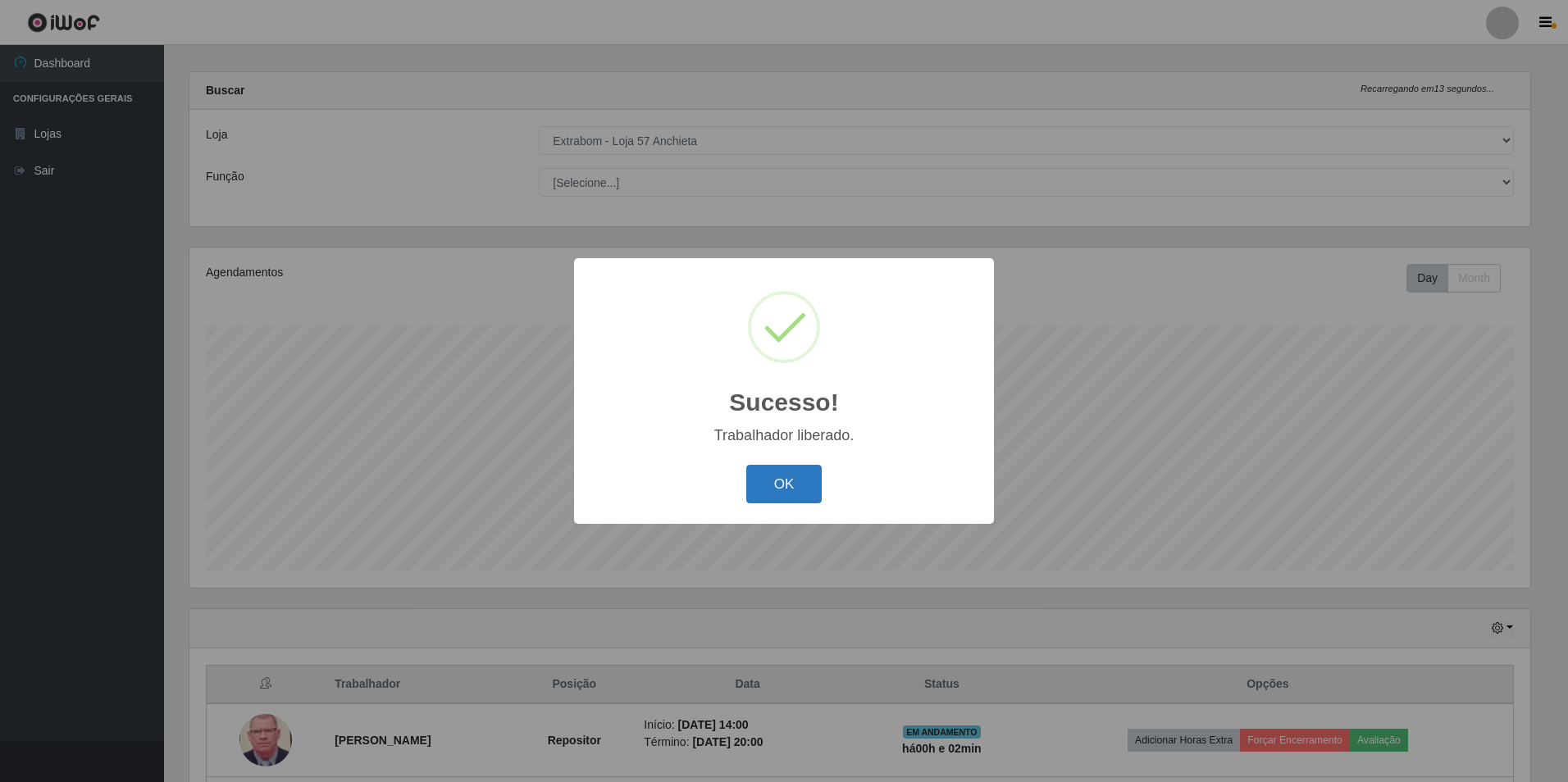
click at [819, 485] on button "OK" at bounding box center [784, 484] width 76 height 39
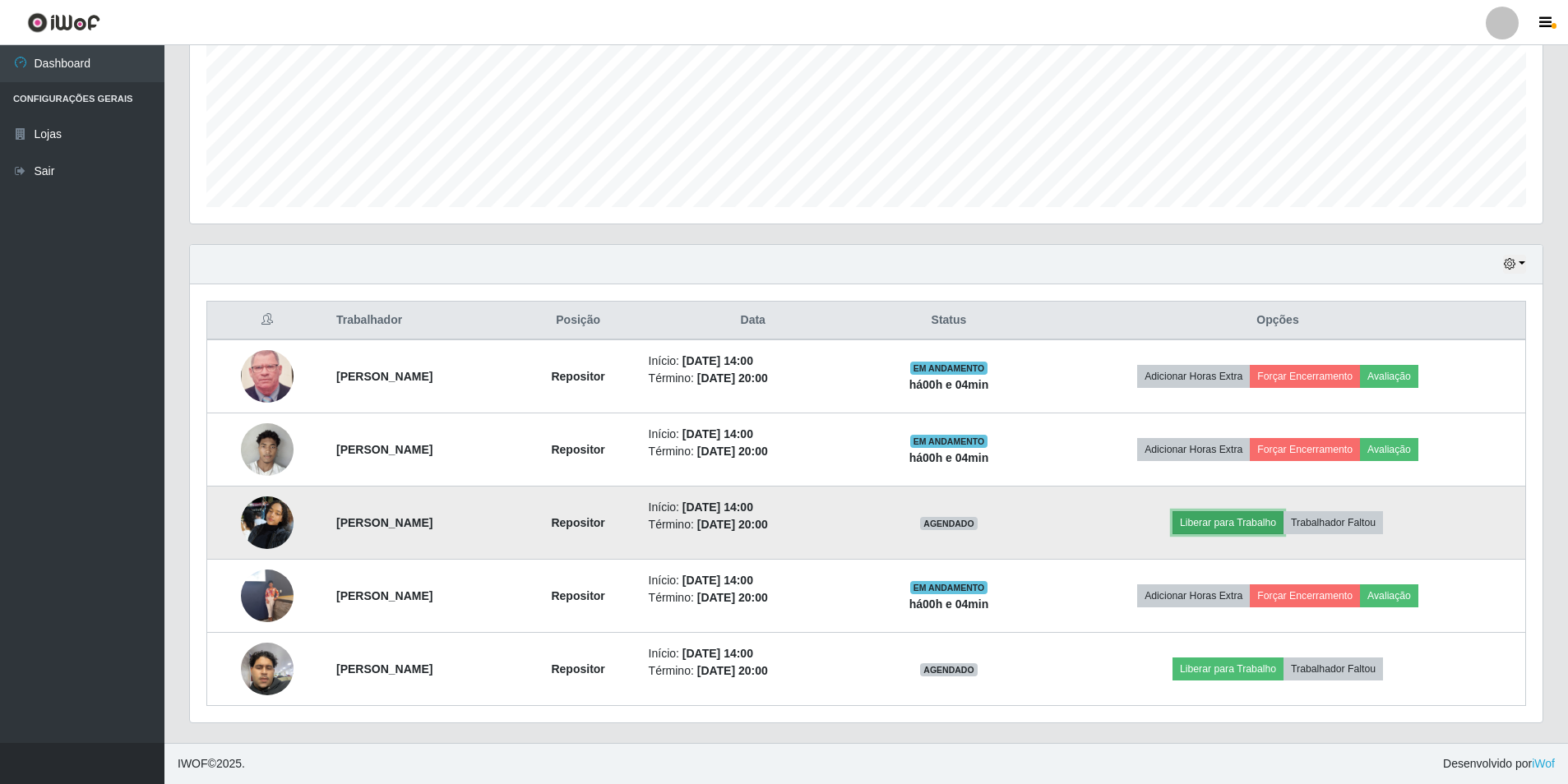
click at [1258, 532] on button "Liberar para Trabalho" at bounding box center [1228, 522] width 111 height 23
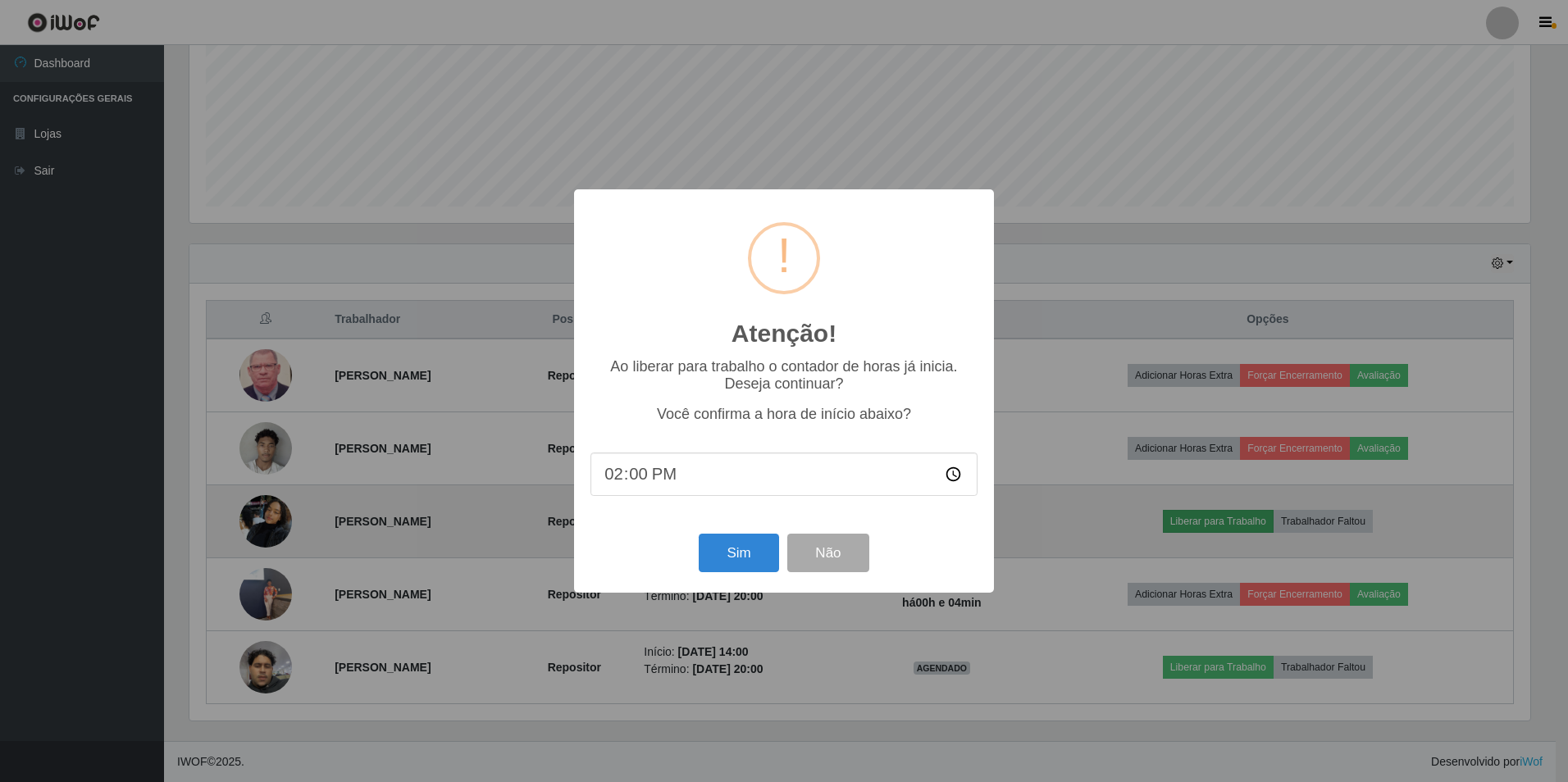
type input "14:04"
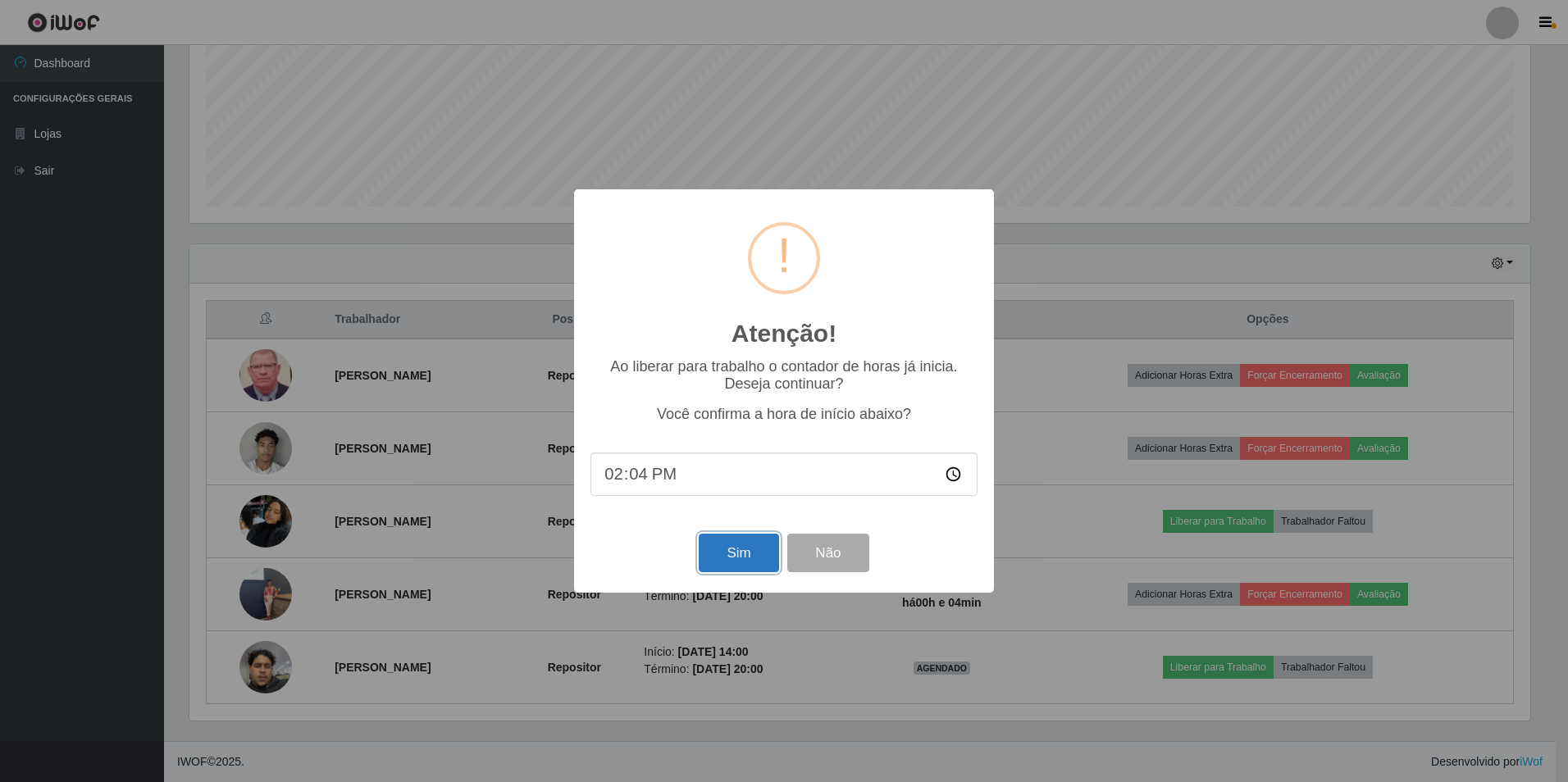
click at [738, 553] on button "Sim" at bounding box center [738, 553] width 79 height 39
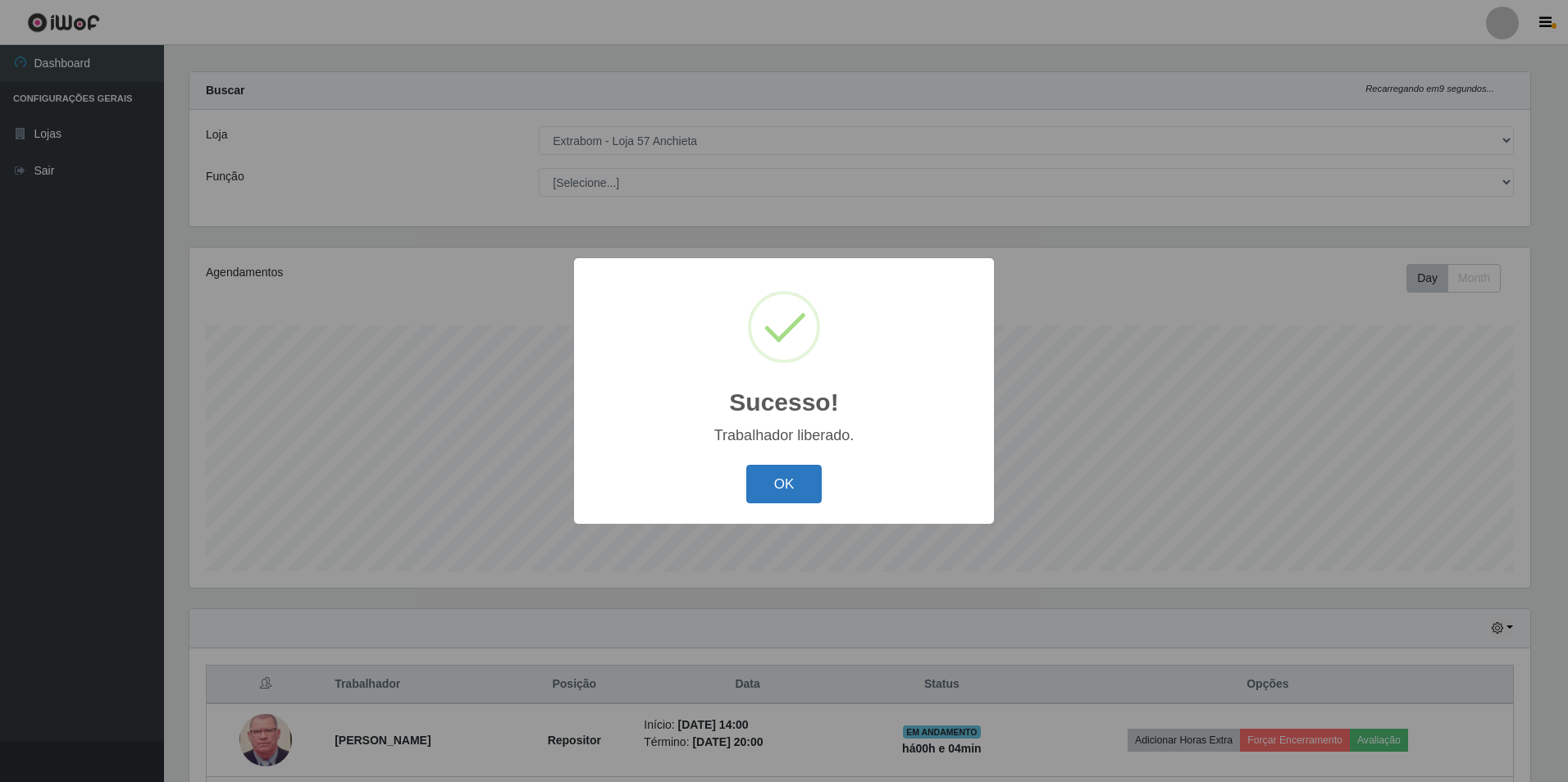
click at [760, 482] on button "OK" at bounding box center [784, 484] width 76 height 39
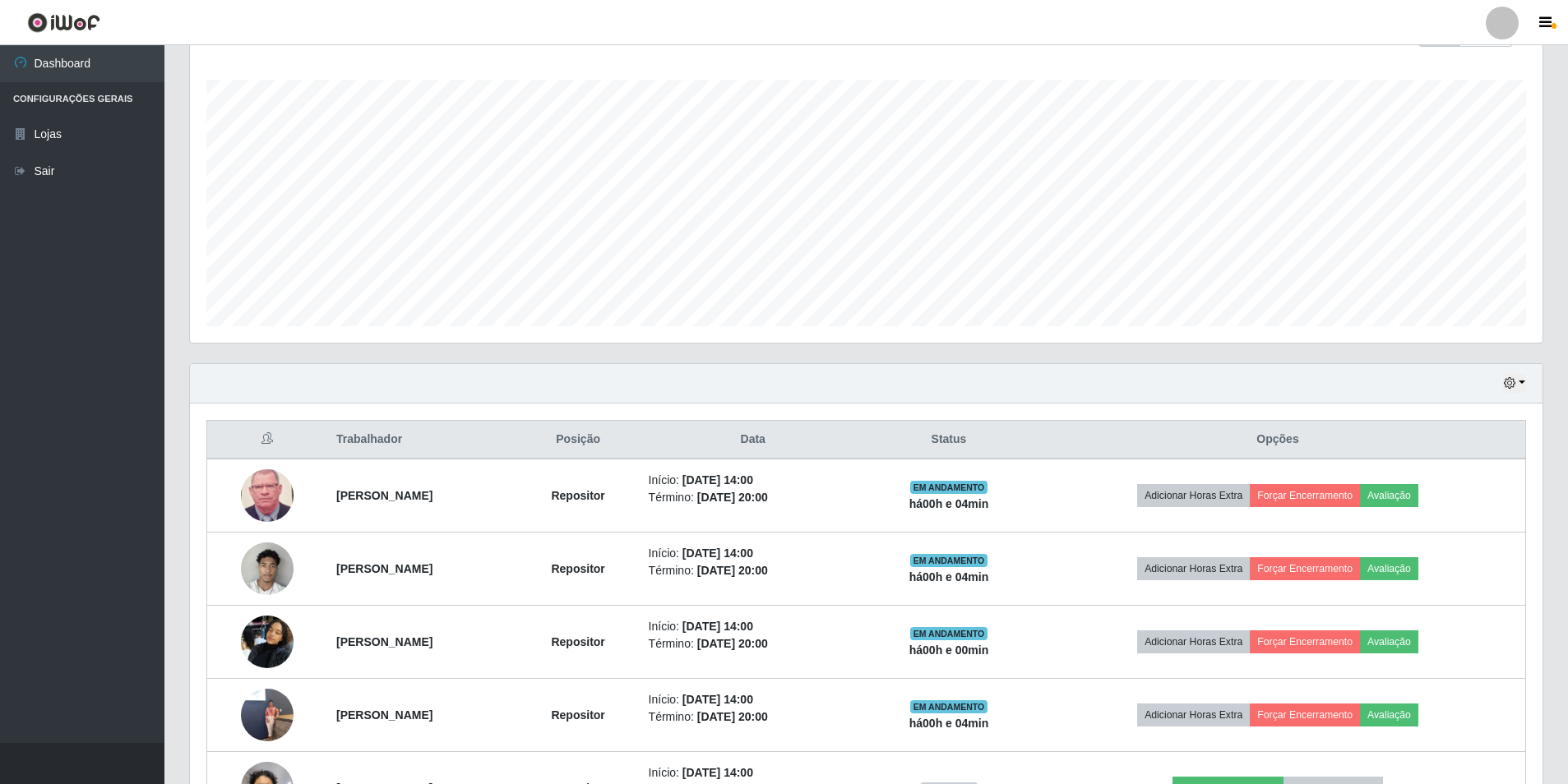
scroll to position [344, 0]
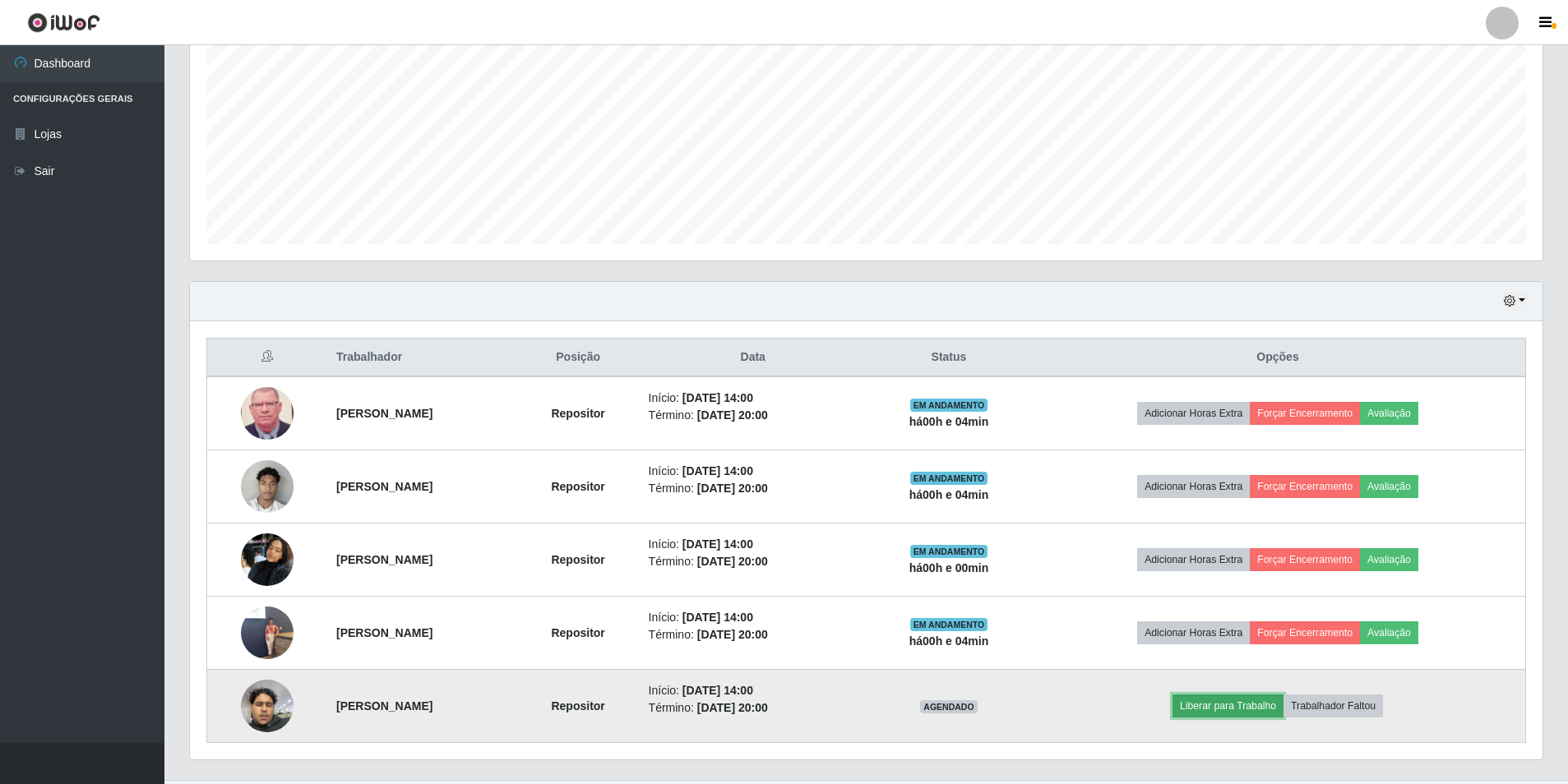
click at [1240, 704] on button "Liberar para Trabalho" at bounding box center [1228, 706] width 111 height 23
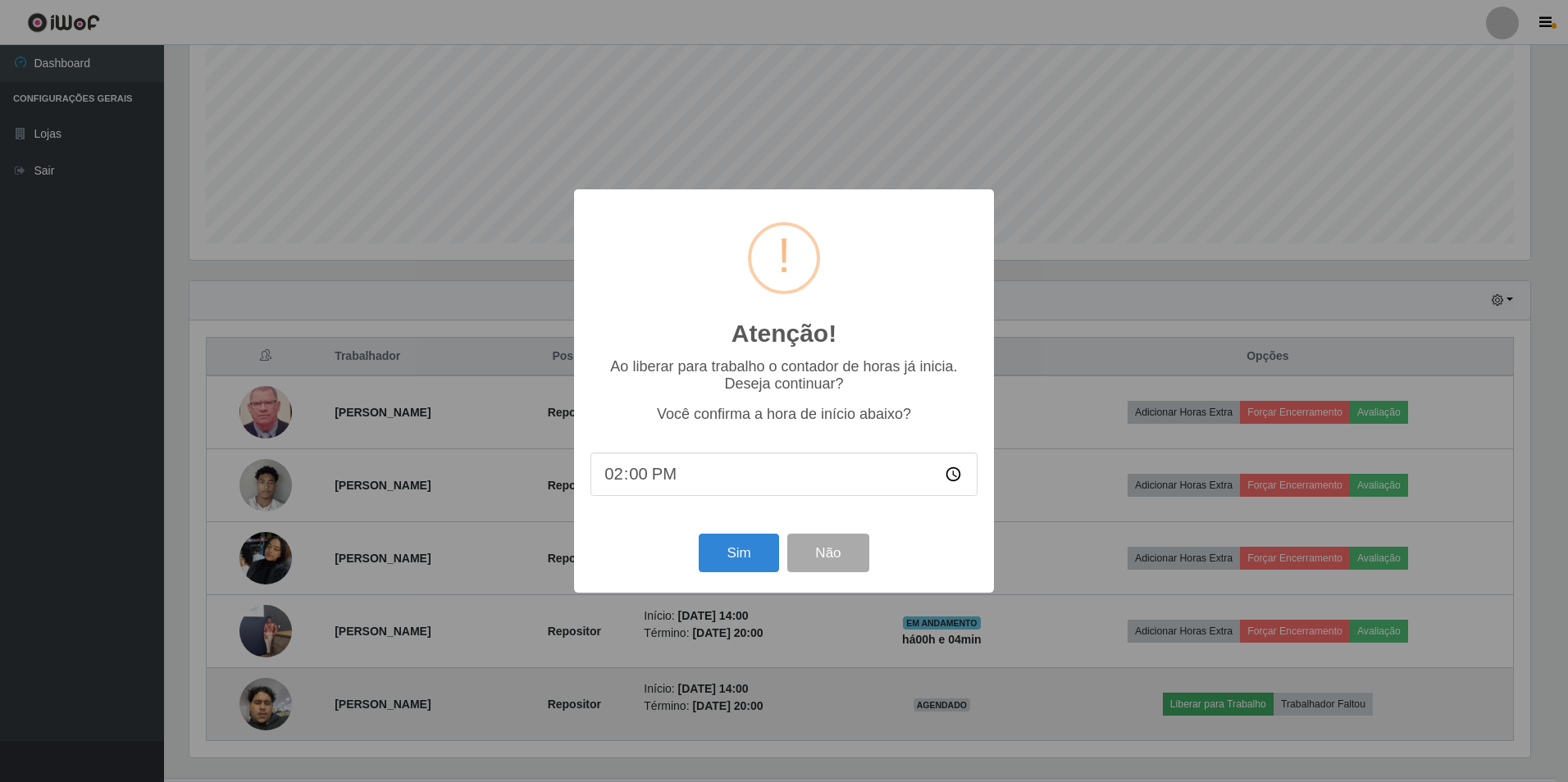
type input "14:04"
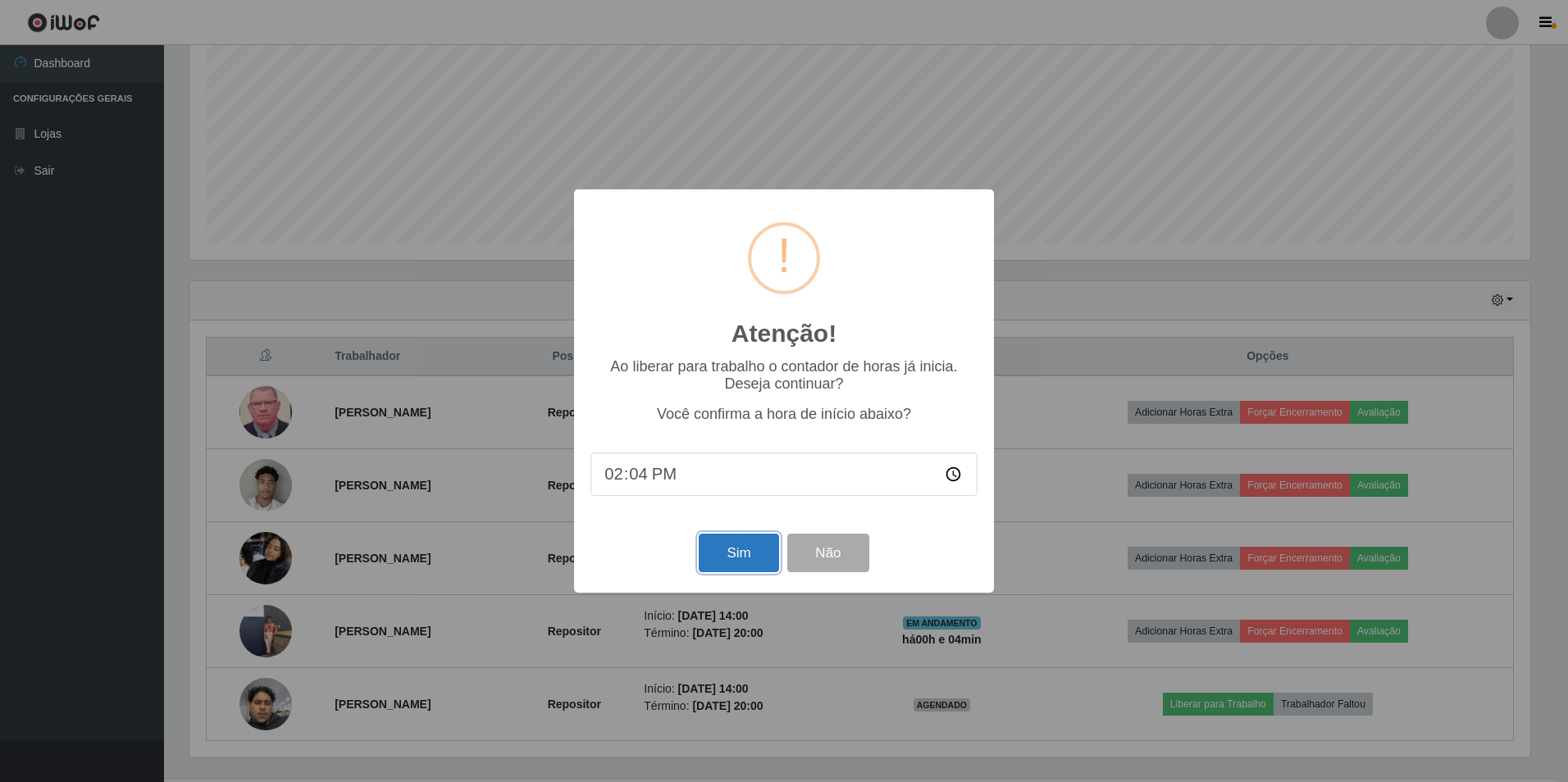
click at [742, 560] on button "Sim" at bounding box center [738, 553] width 79 height 39
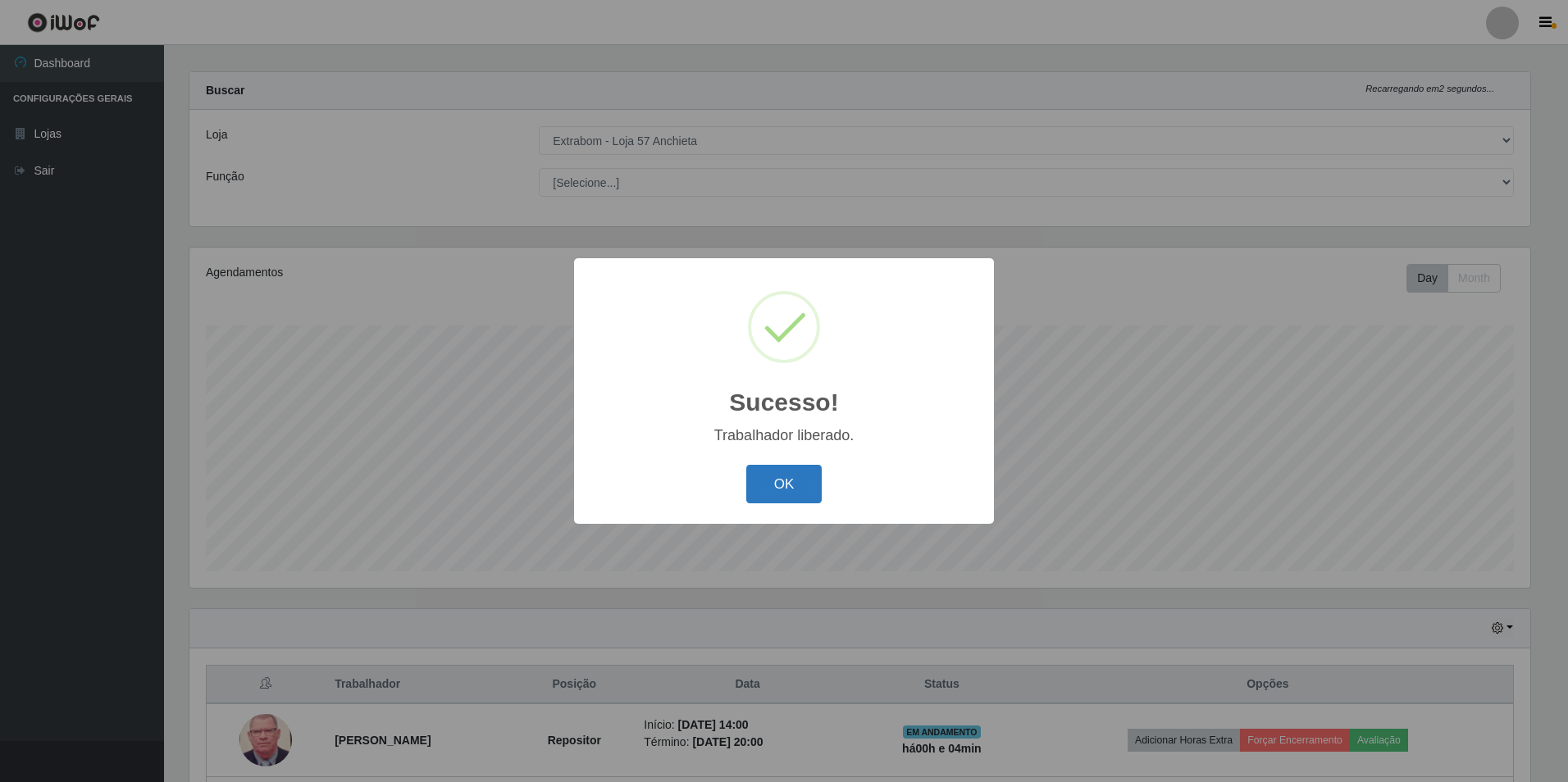
click at [788, 479] on button "OK" at bounding box center [784, 484] width 76 height 39
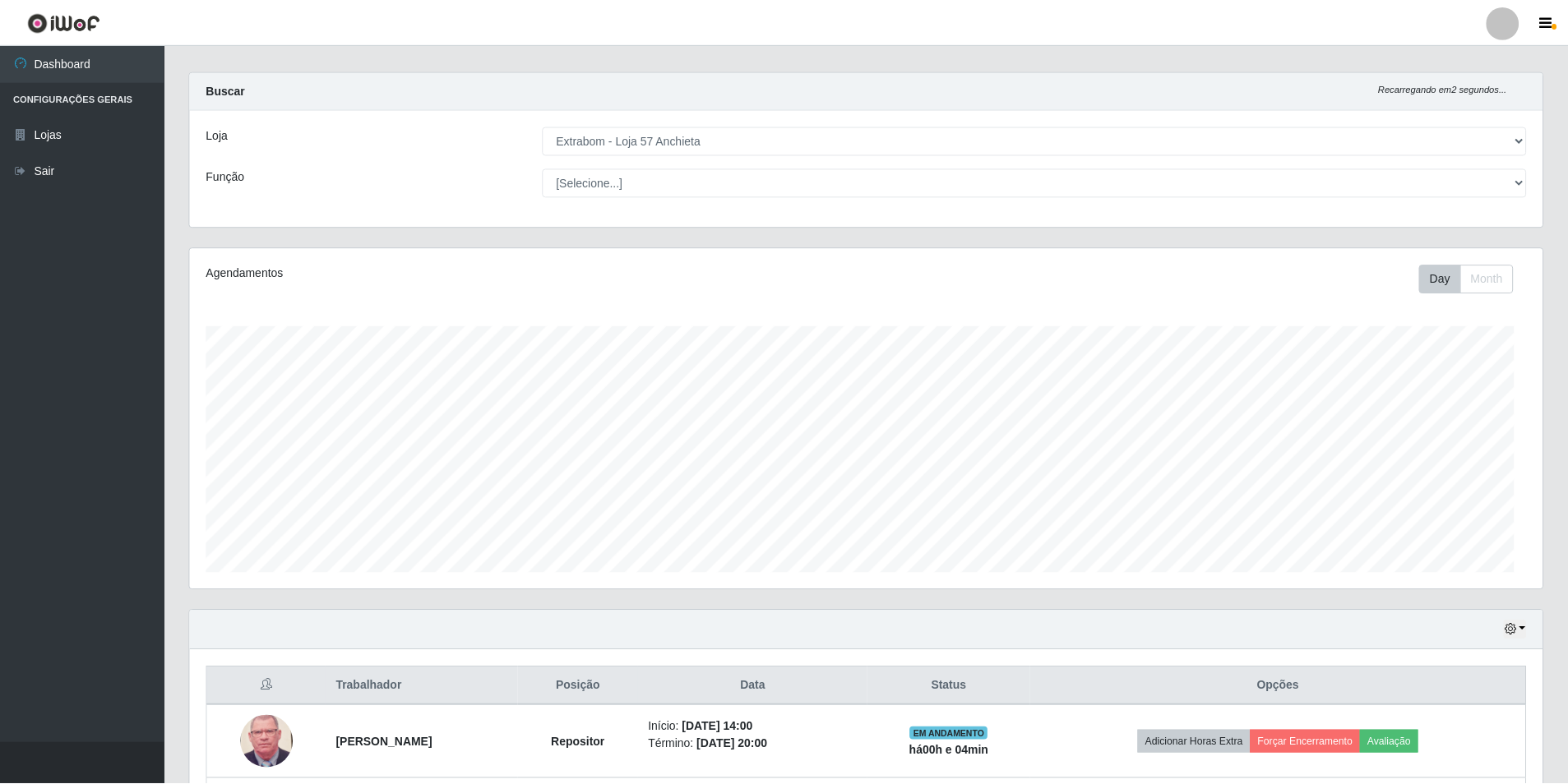
scroll to position [341, 1353]
